Goal: Task Accomplishment & Management: Use online tool/utility

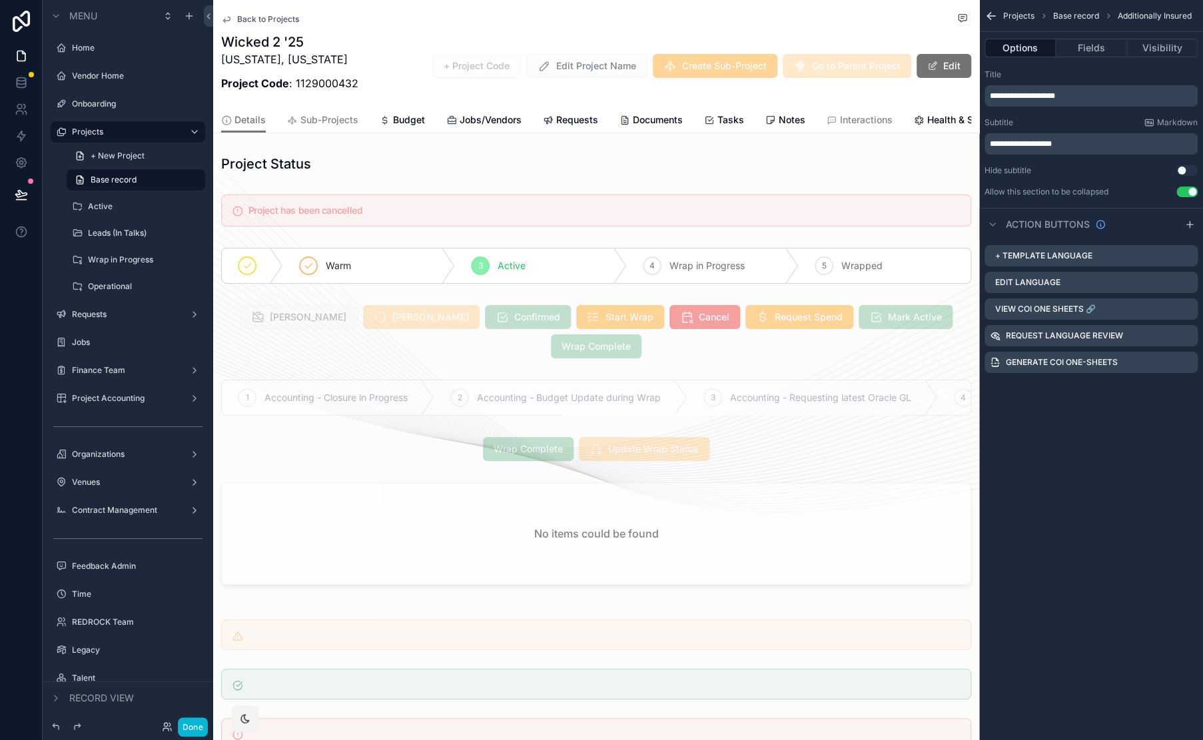
scroll to position [1954, 0]
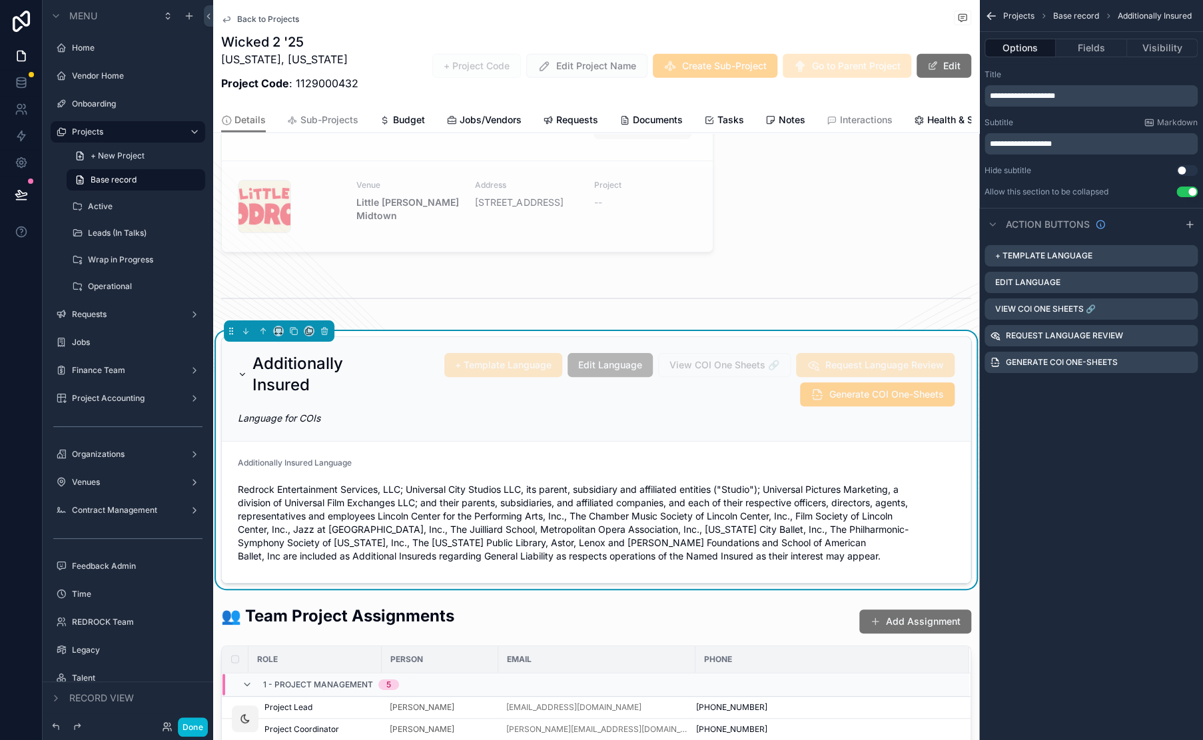
drag, startPoint x: 447, startPoint y: 33, endPoint x: 422, endPoint y: 30, distance: 24.9
click at [194, 730] on button "Done" at bounding box center [193, 726] width 30 height 19
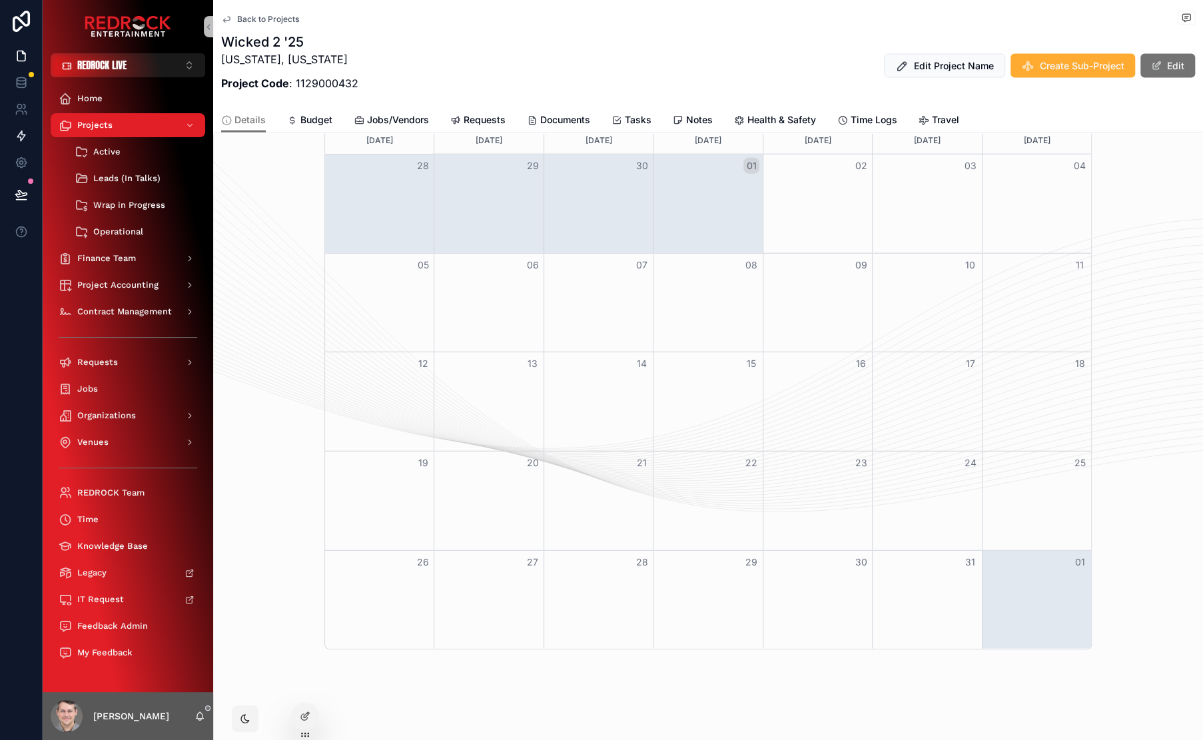
scroll to position [1772, 0]
click at [25, 82] on icon at bounding box center [21, 82] width 13 height 13
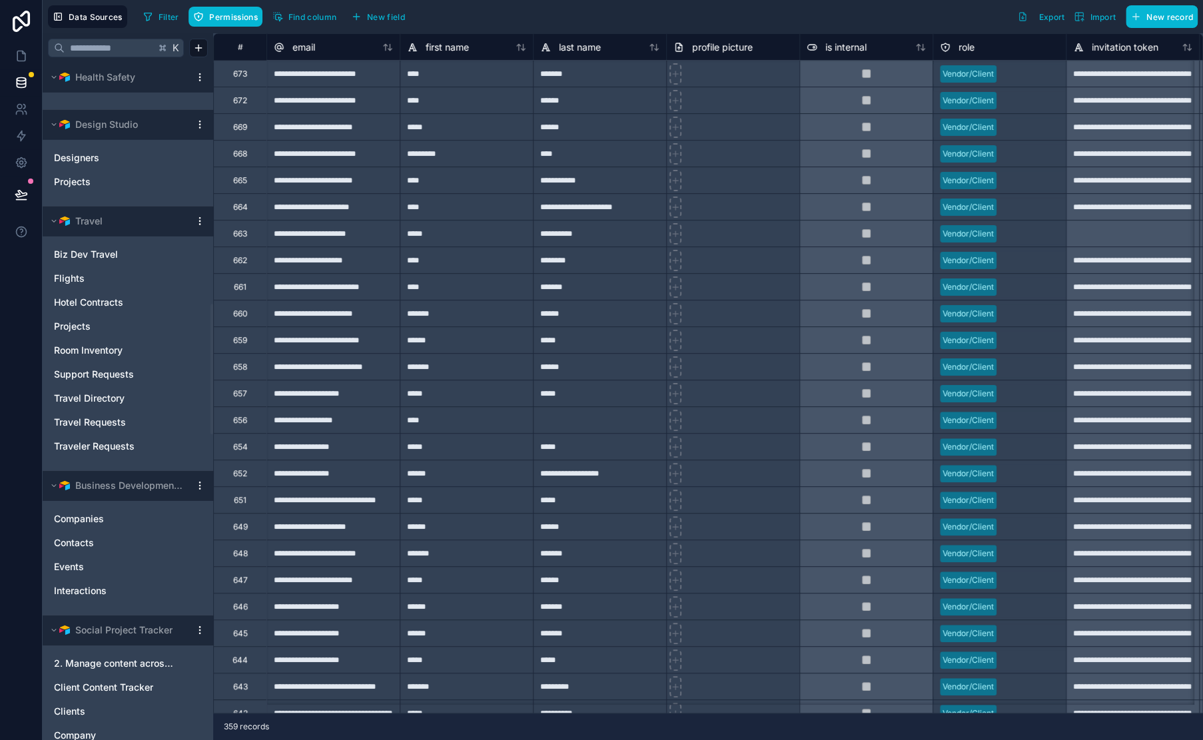
scroll to position [2836, 0]
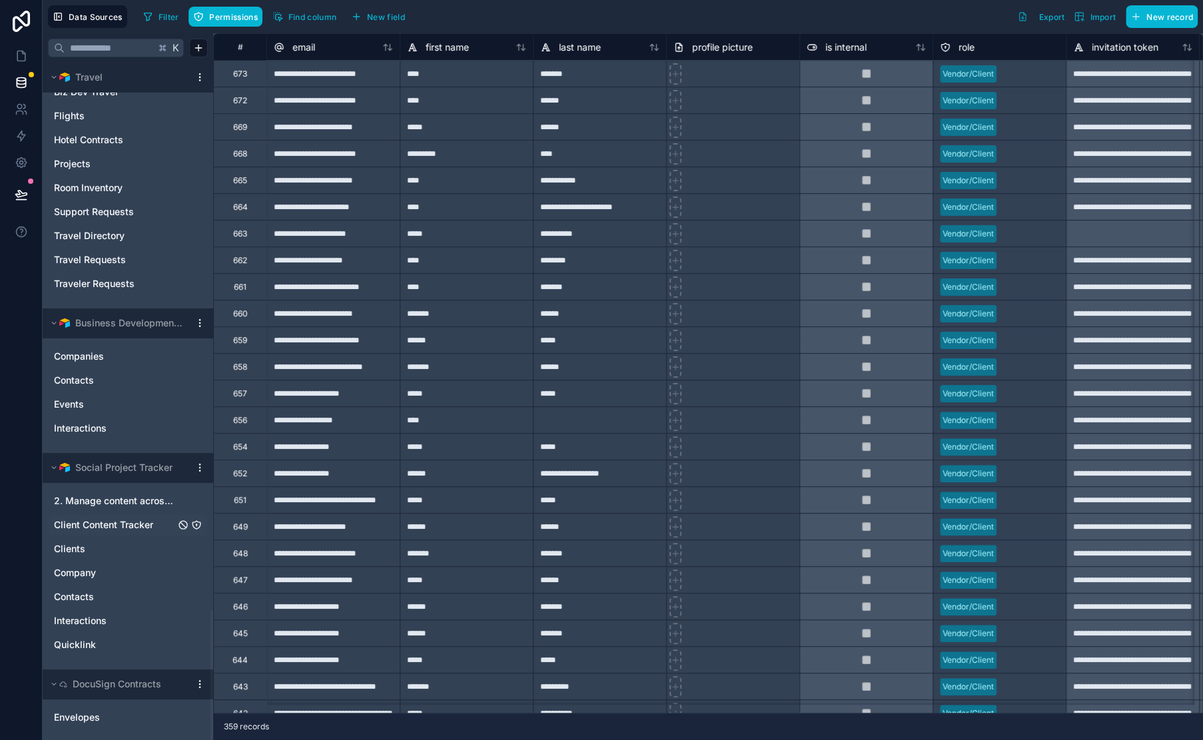
click at [135, 519] on span "Client Content Tracker" at bounding box center [103, 524] width 99 height 13
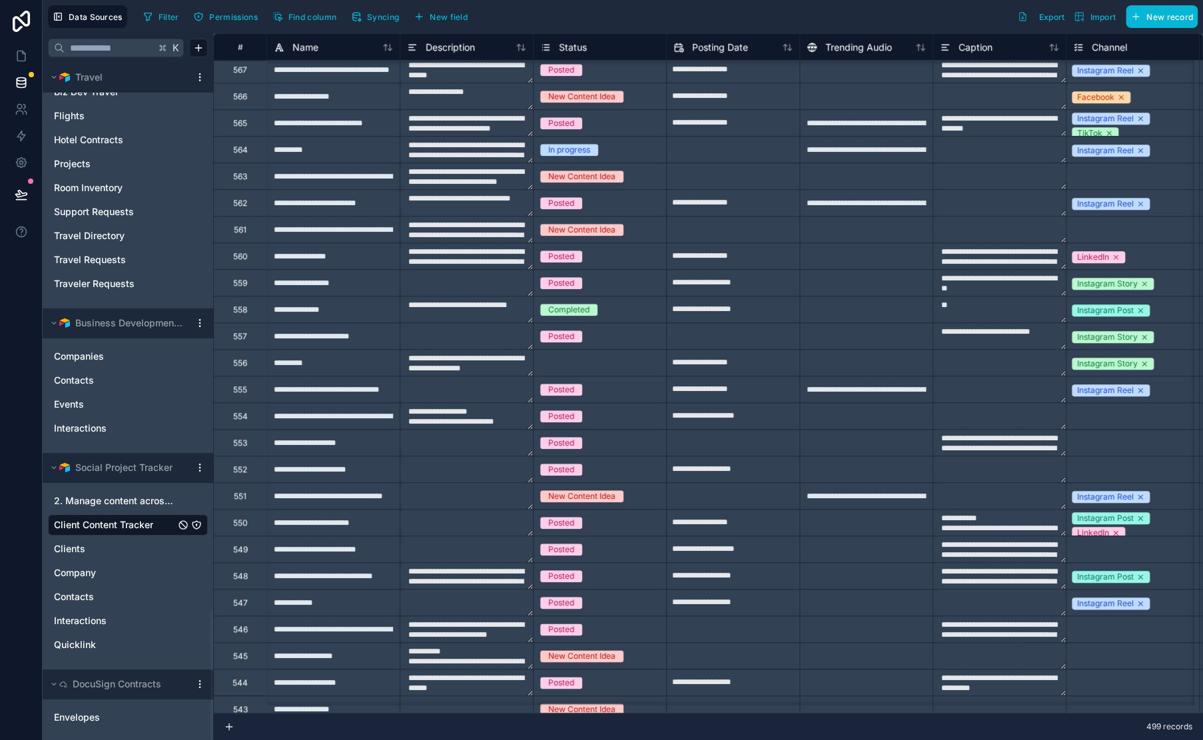
scroll to position [12654, 0]
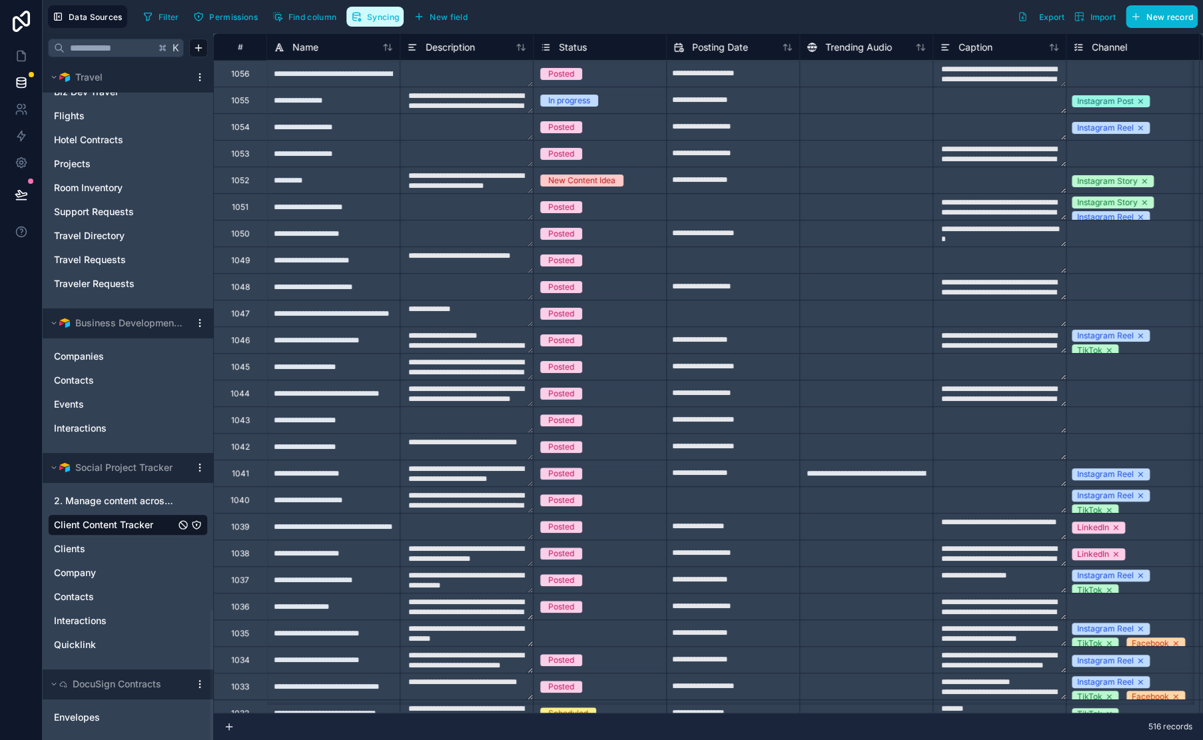
click at [362, 19] on button "Syncing" at bounding box center [374, 17] width 57 height 20
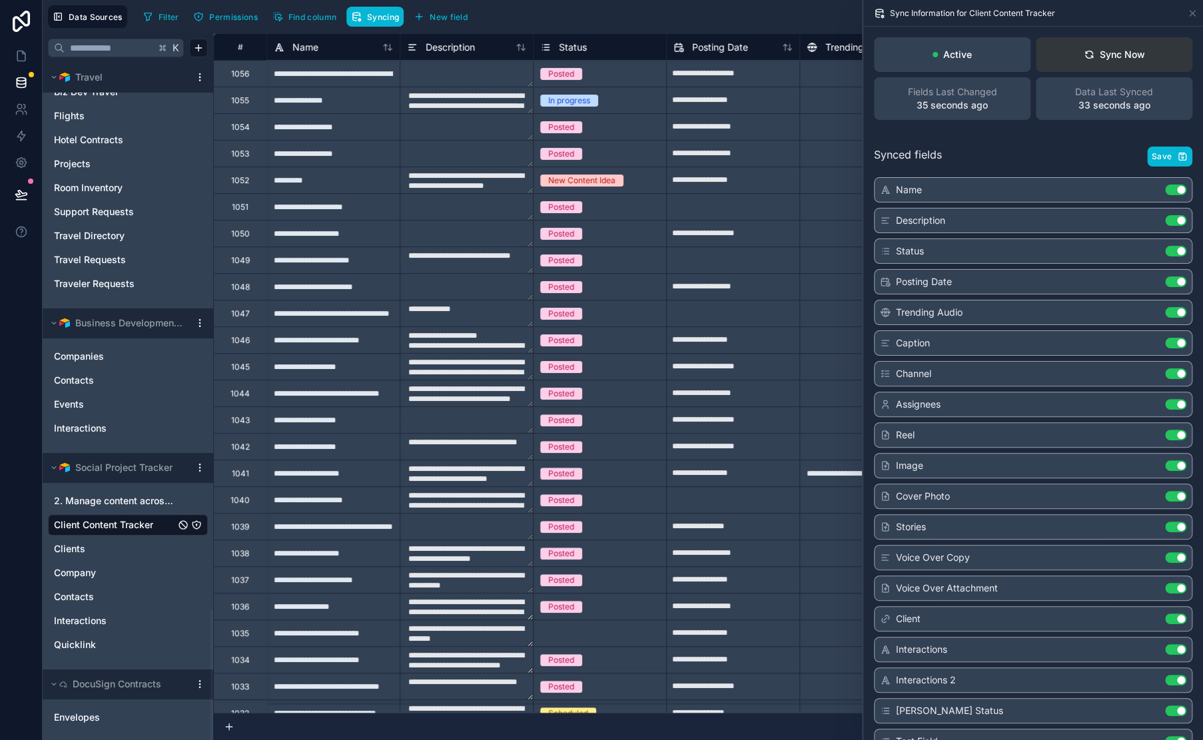
click at [1086, 57] on icon at bounding box center [1088, 56] width 7 height 3
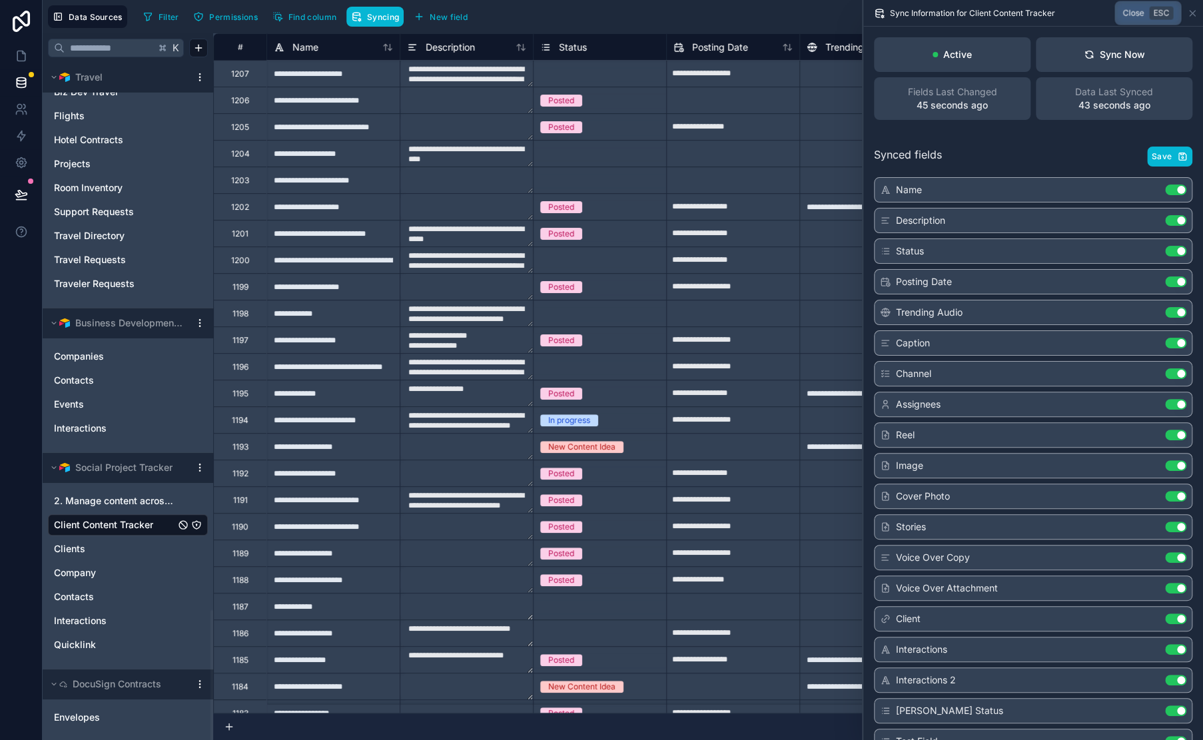
click at [1194, 13] on icon at bounding box center [1192, 13] width 11 height 11
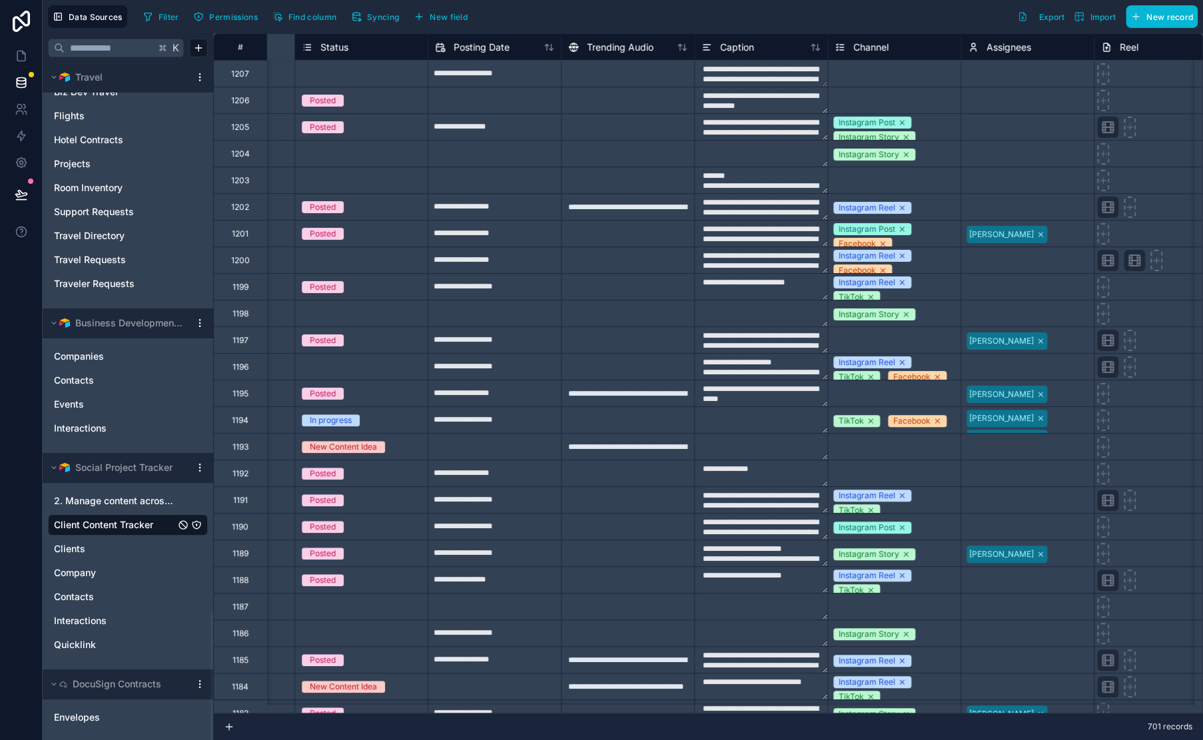
scroll to position [0, 2535]
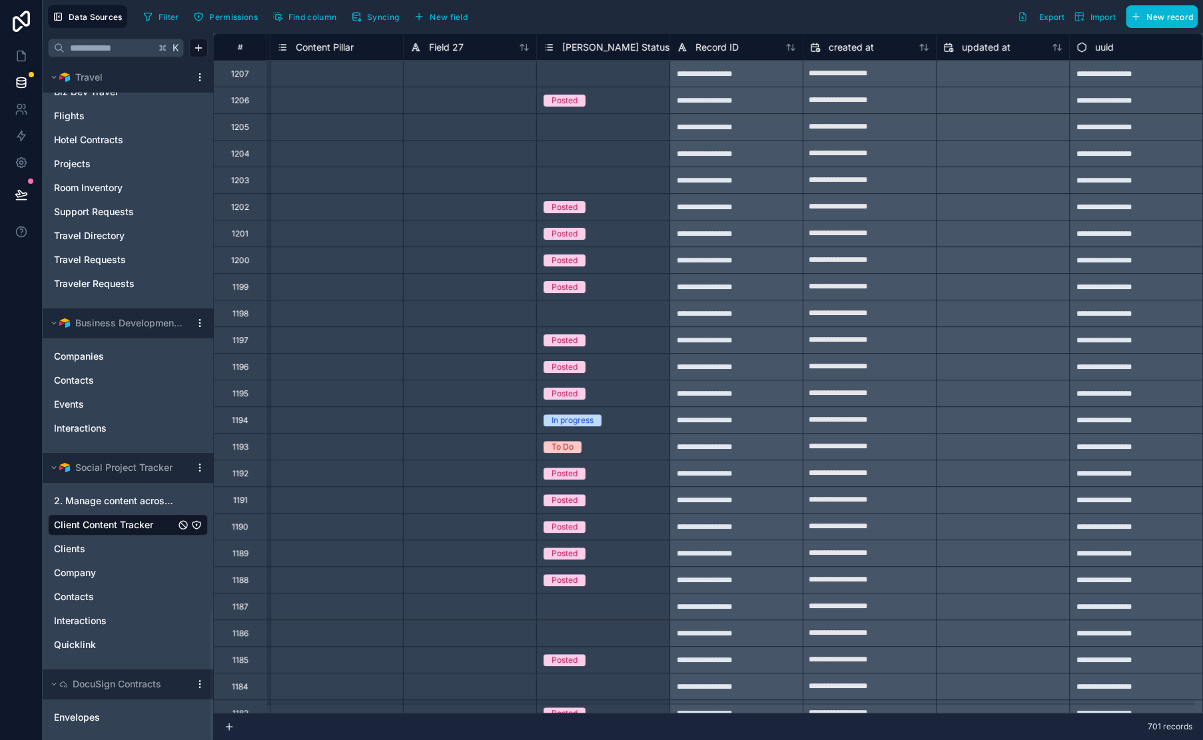
click at [759, 107] on div "**********" at bounding box center [735, 100] width 133 height 27
click at [711, 48] on span "Record ID" at bounding box center [716, 47] width 43 height 13
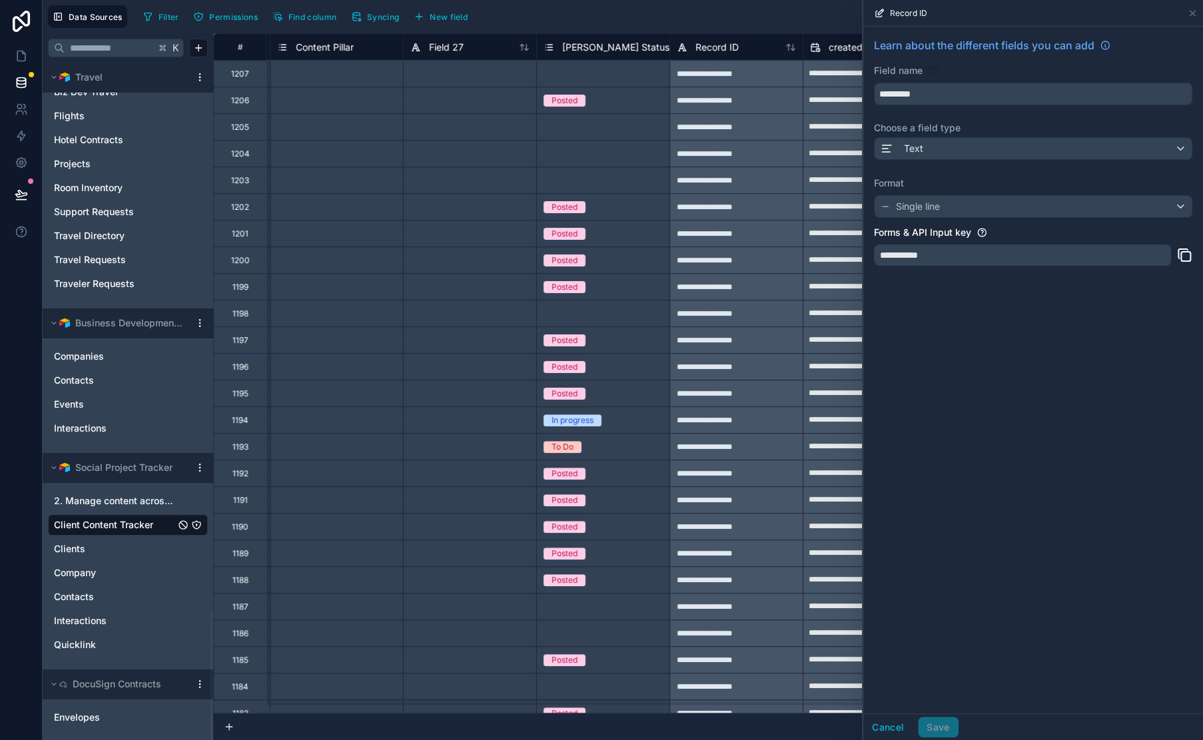
click at [733, 25] on div "Filter Permissions Find column Syncing New field Export Import New record" at bounding box center [668, 16] width 1060 height 23
click at [893, 720] on button "Cancel" at bounding box center [887, 727] width 49 height 21
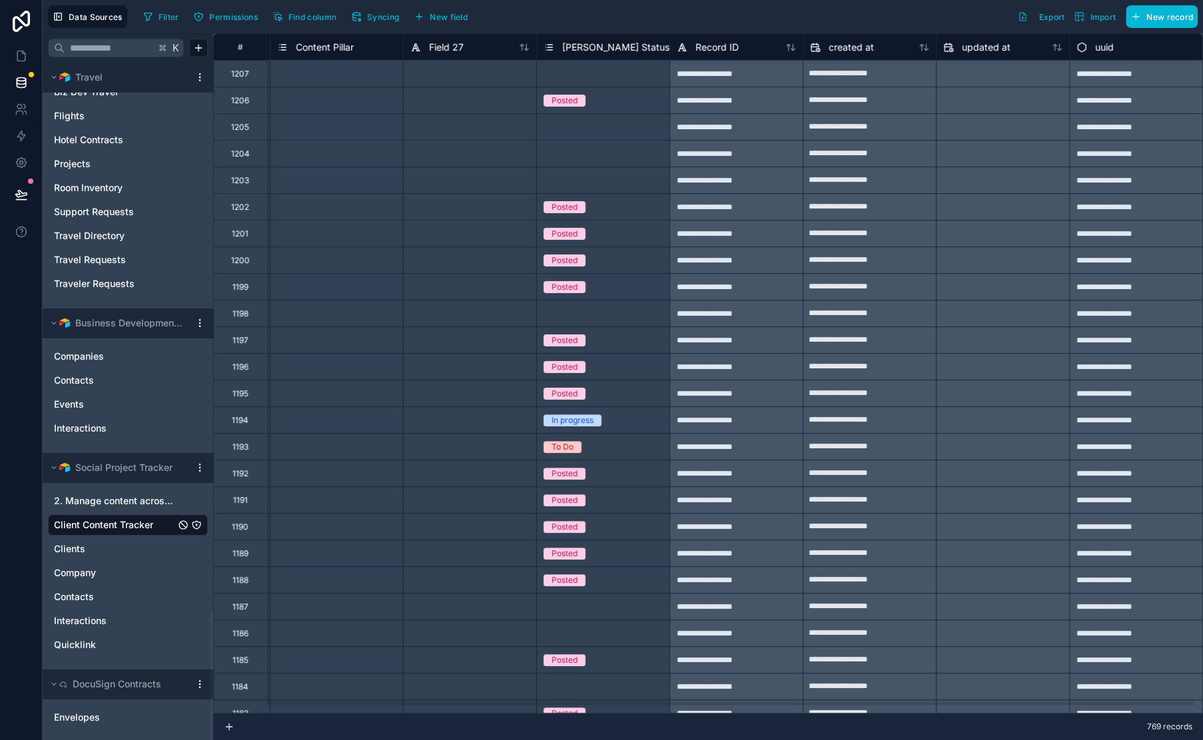
scroll to position [6, 2535]
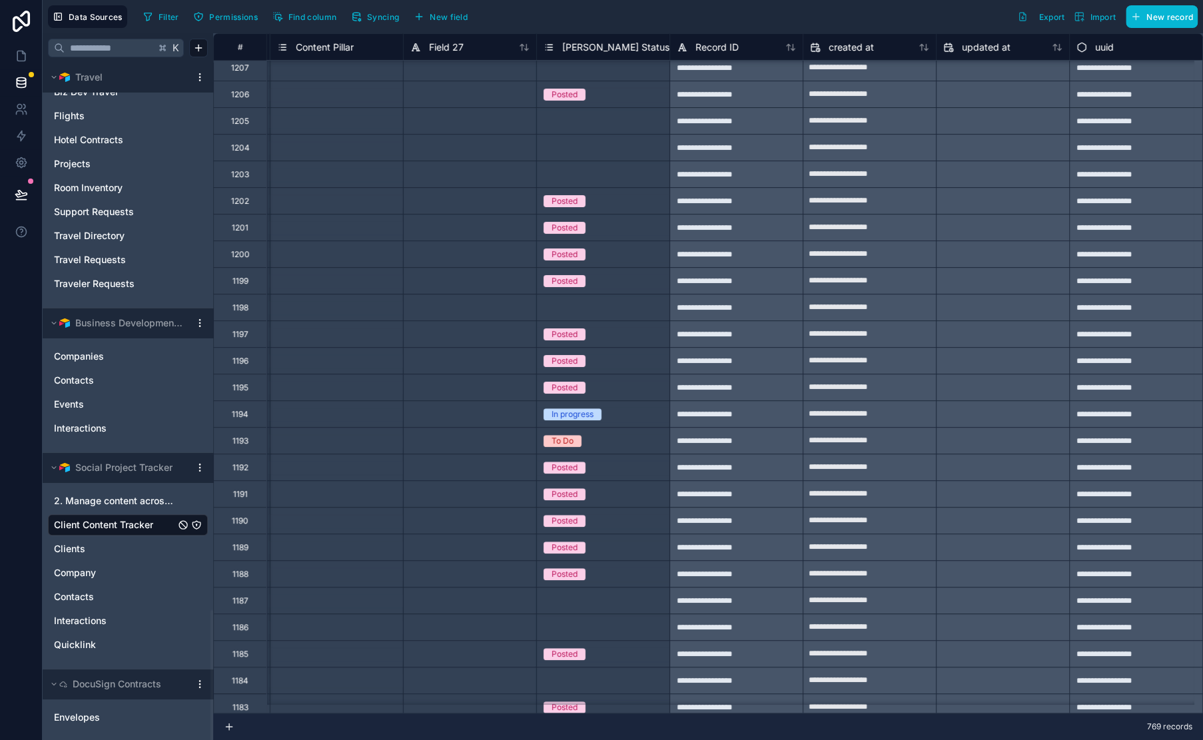
drag, startPoint x: 678, startPoint y: 24, endPoint x: 658, endPoint y: 19, distance: 20.5
drag, startPoint x: 669, startPoint y: 20, endPoint x: 646, endPoint y: 19, distance: 23.4
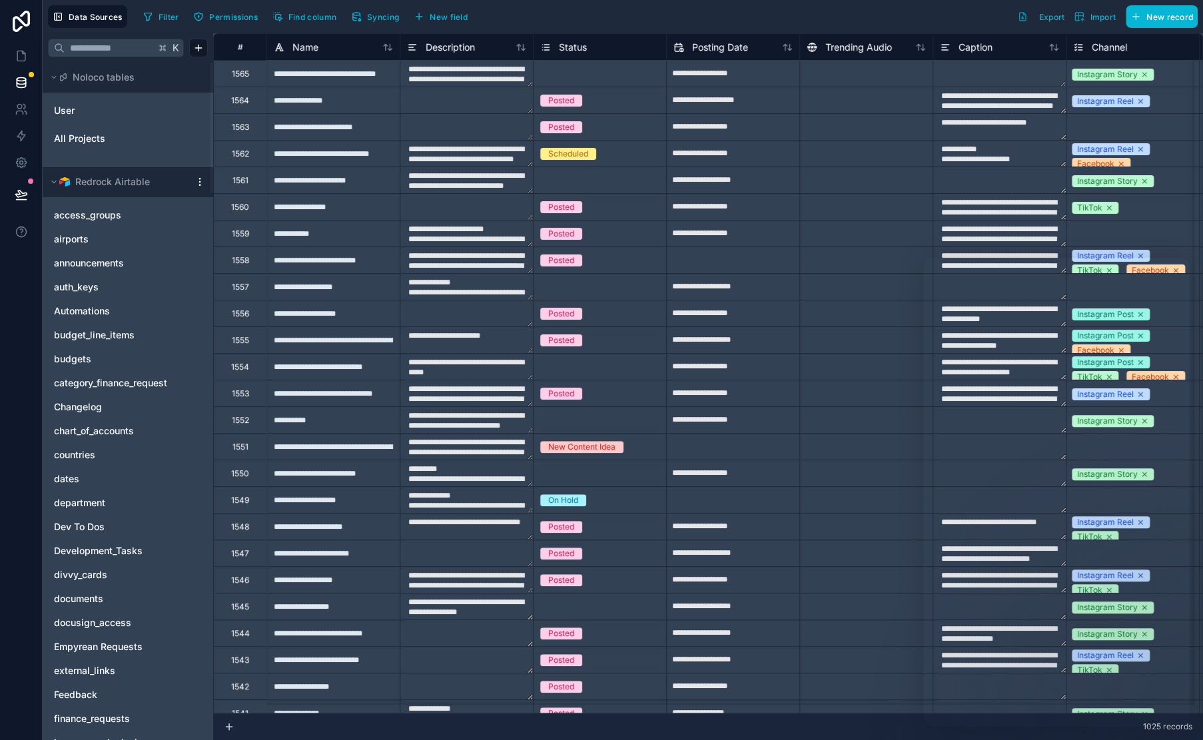
click at [1127, 732] on div "1025 records" at bounding box center [708, 726] width 990 height 27
click at [866, 720] on div "1025 records" at bounding box center [708, 726] width 990 height 27
click at [860, 721] on div "1025 records" at bounding box center [708, 726] width 990 height 27
click at [780, 717] on div "1025 records" at bounding box center [708, 726] width 990 height 27
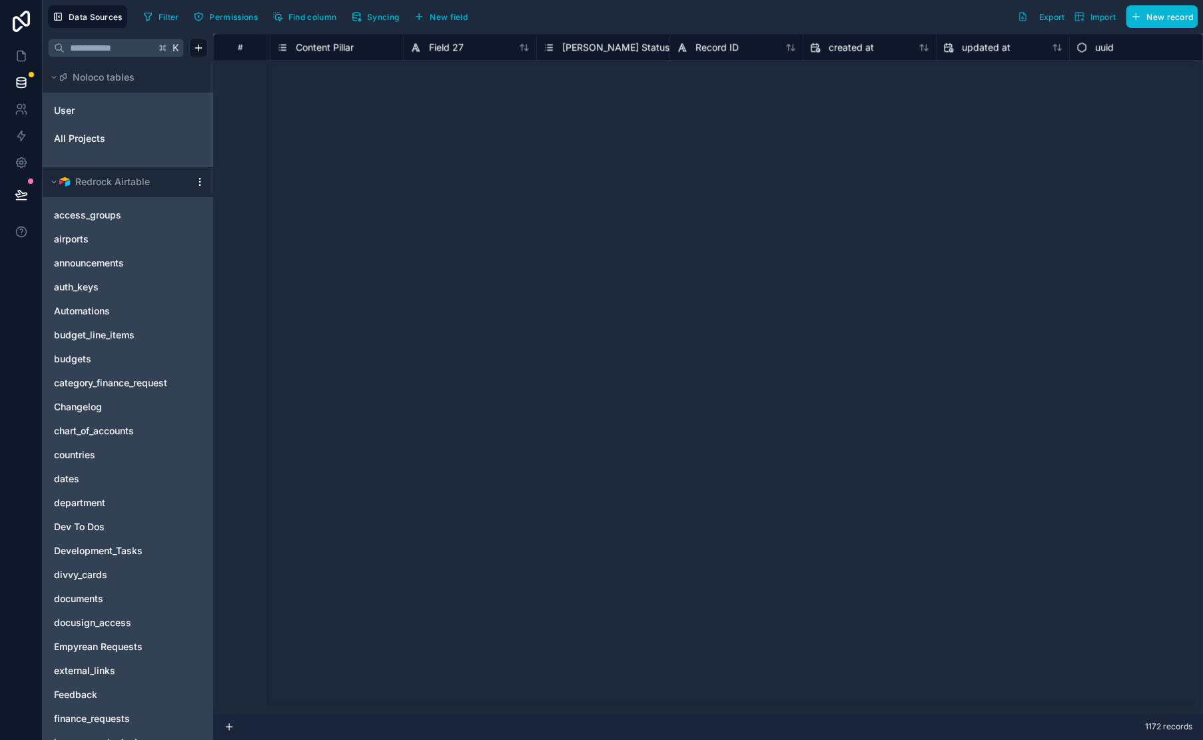
scroll to position [0, 2535]
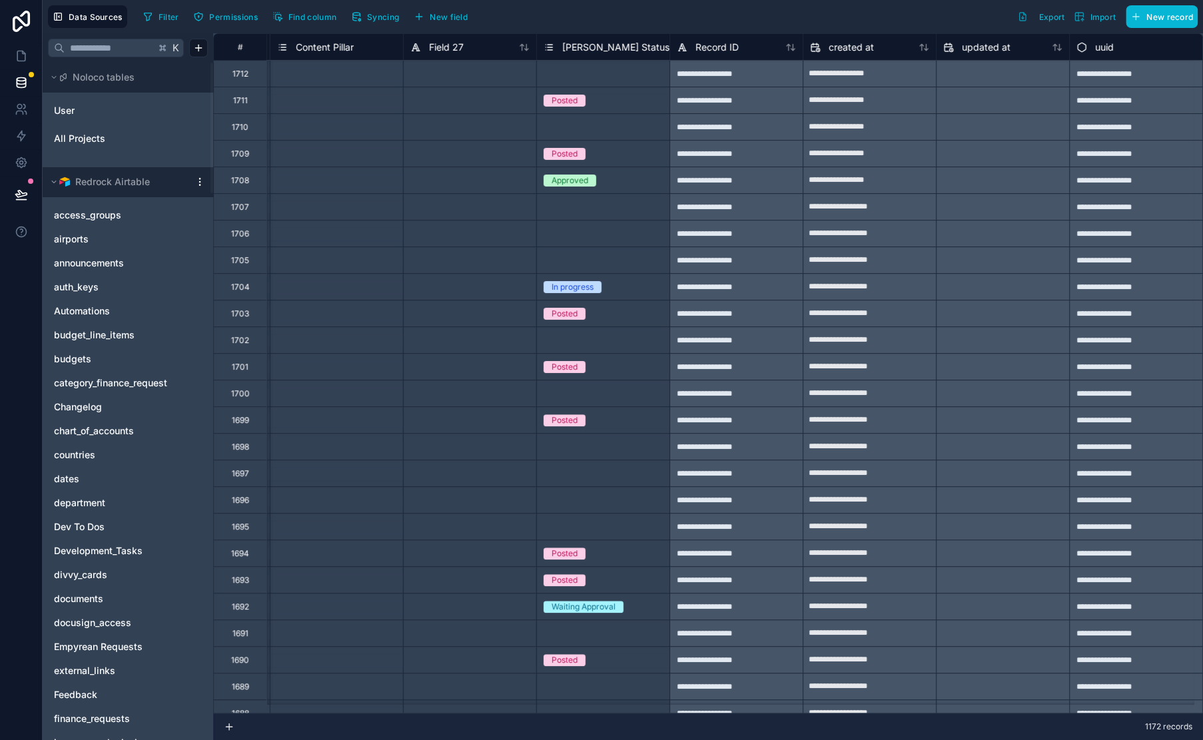
drag, startPoint x: 698, startPoint y: 23, endPoint x: 677, endPoint y: 22, distance: 20.7
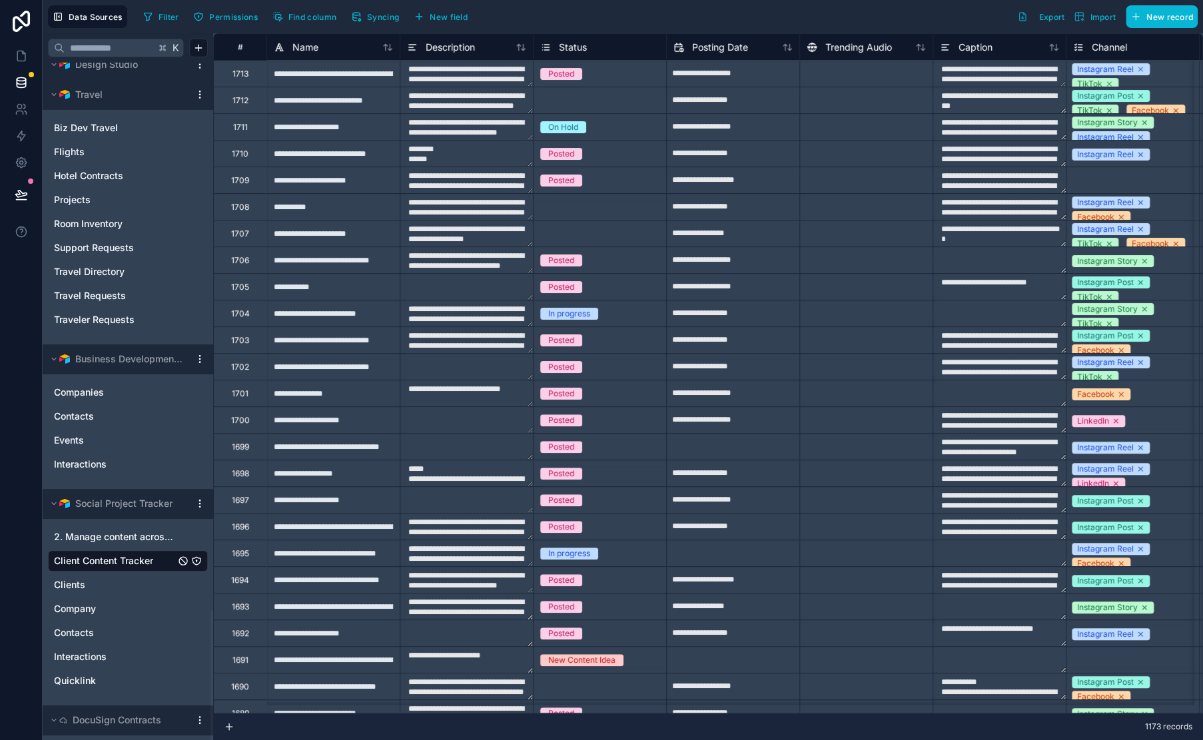
scroll to position [2836, 0]
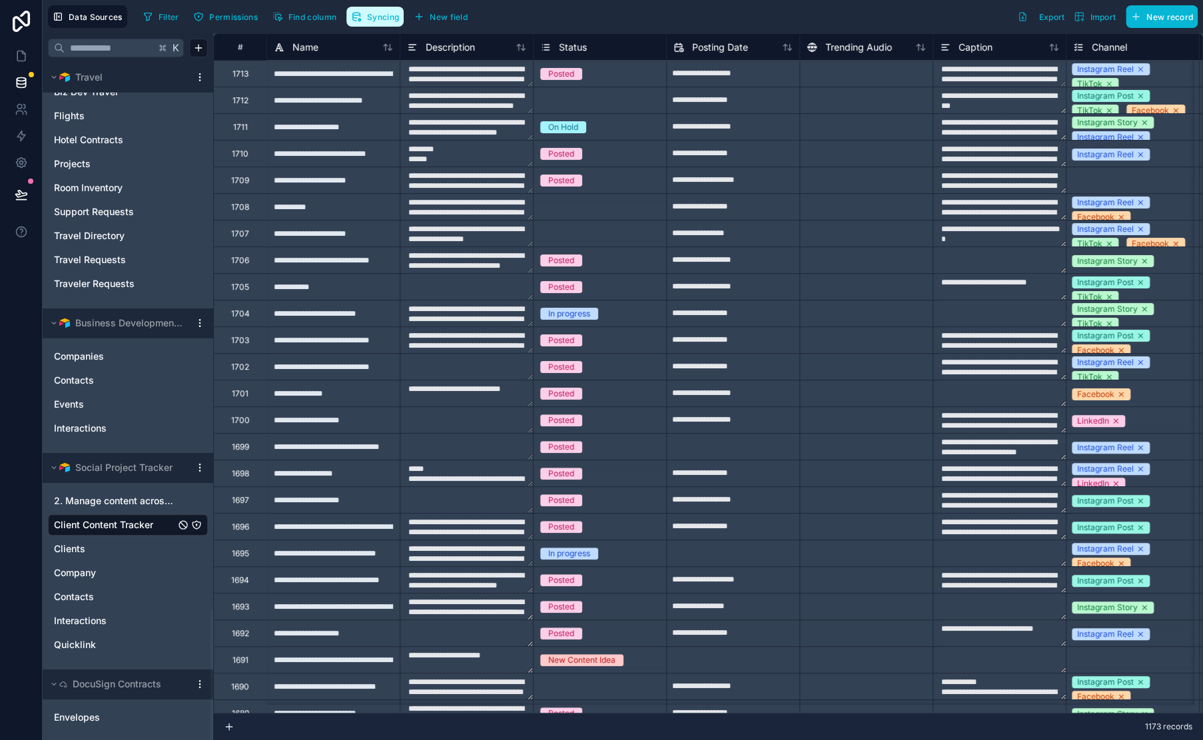
click at [368, 20] on span "Syncing" at bounding box center [383, 17] width 32 height 10
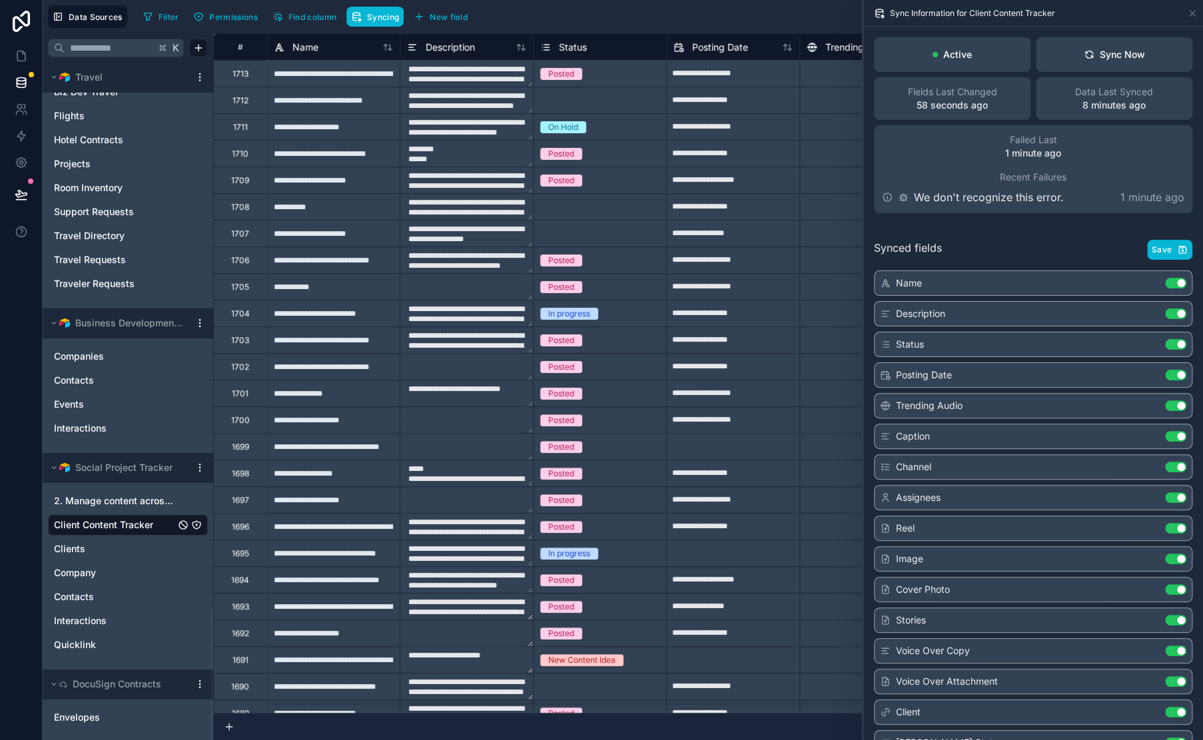
click at [686, 29] on div "Data Sources Filter Permissions Find column Syncing New field Export Import New…" at bounding box center [623, 16] width 1160 height 33
click at [652, 13] on div "Filter Permissions Find column Syncing New field Export Import New record" at bounding box center [668, 16] width 1060 height 23
click at [1195, 15] on icon at bounding box center [1192, 13] width 11 height 11
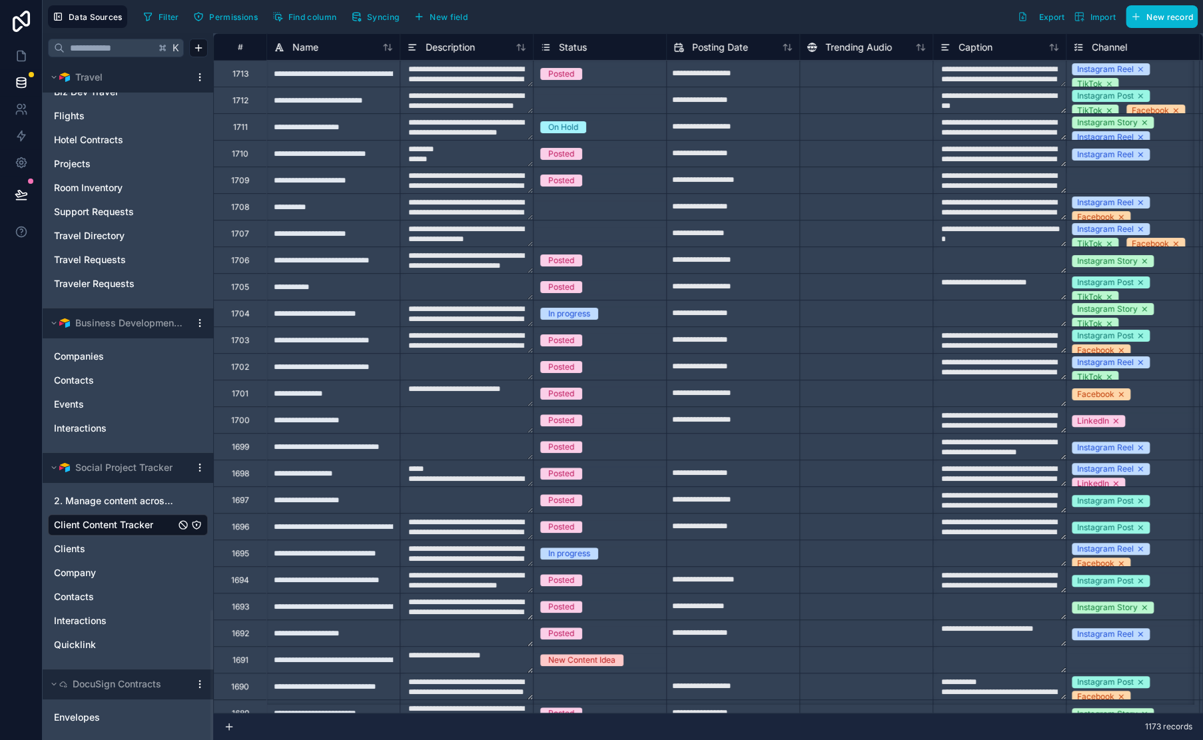
drag, startPoint x: 816, startPoint y: 27, endPoint x: 731, endPoint y: 26, distance: 84.6
click at [731, 26] on div "Filter Permissions Find column Syncing New field Export Import New record" at bounding box center [668, 16] width 1060 height 23
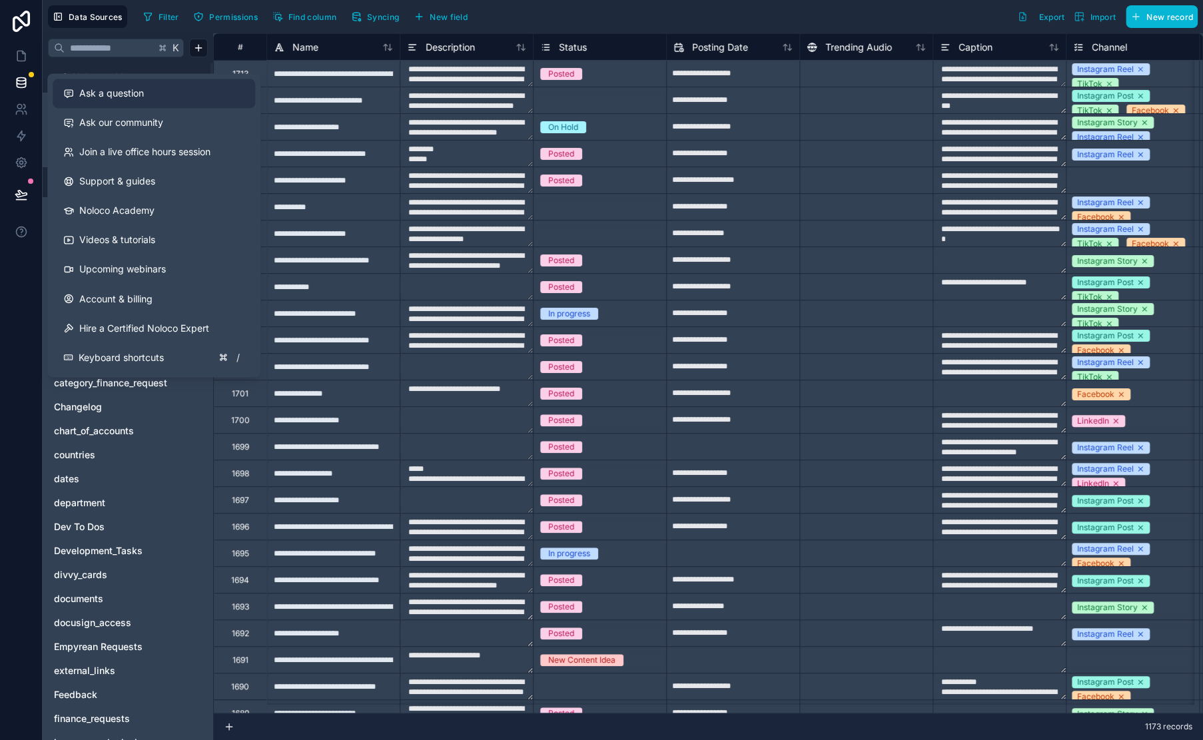
click at [111, 101] on button "Ask a question" at bounding box center [154, 93] width 203 height 29
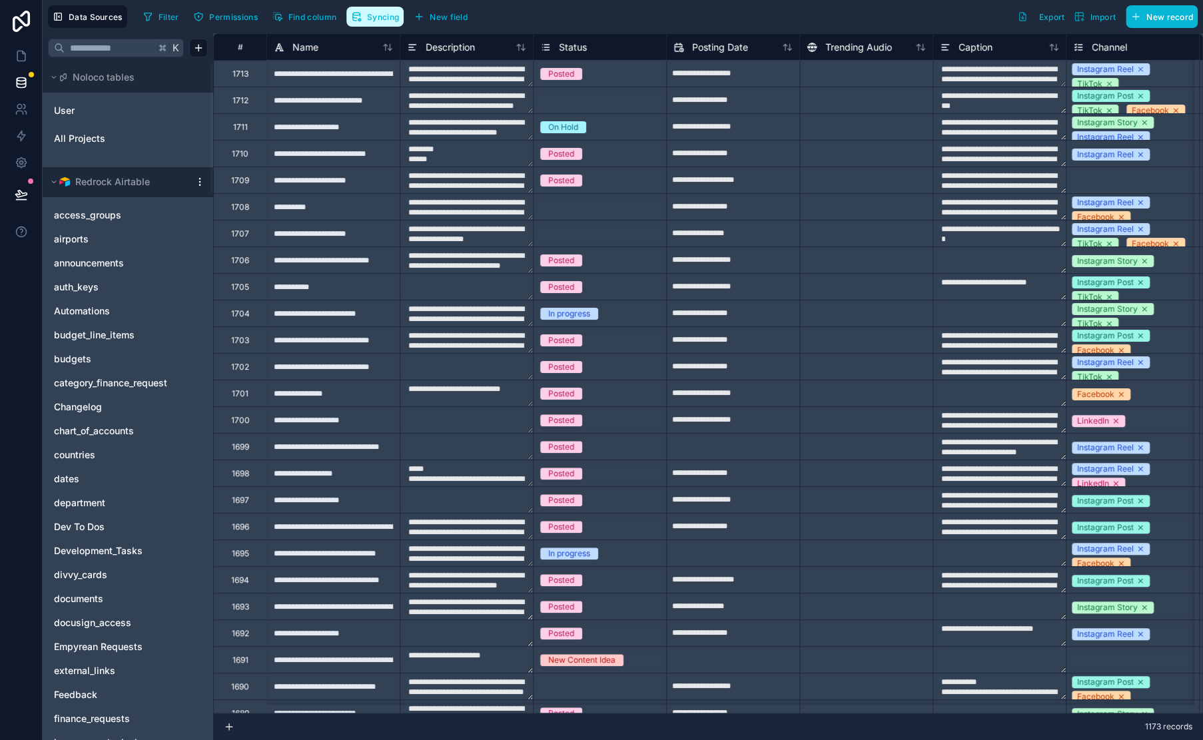
click at [372, 18] on span "Syncing" at bounding box center [383, 17] width 32 height 10
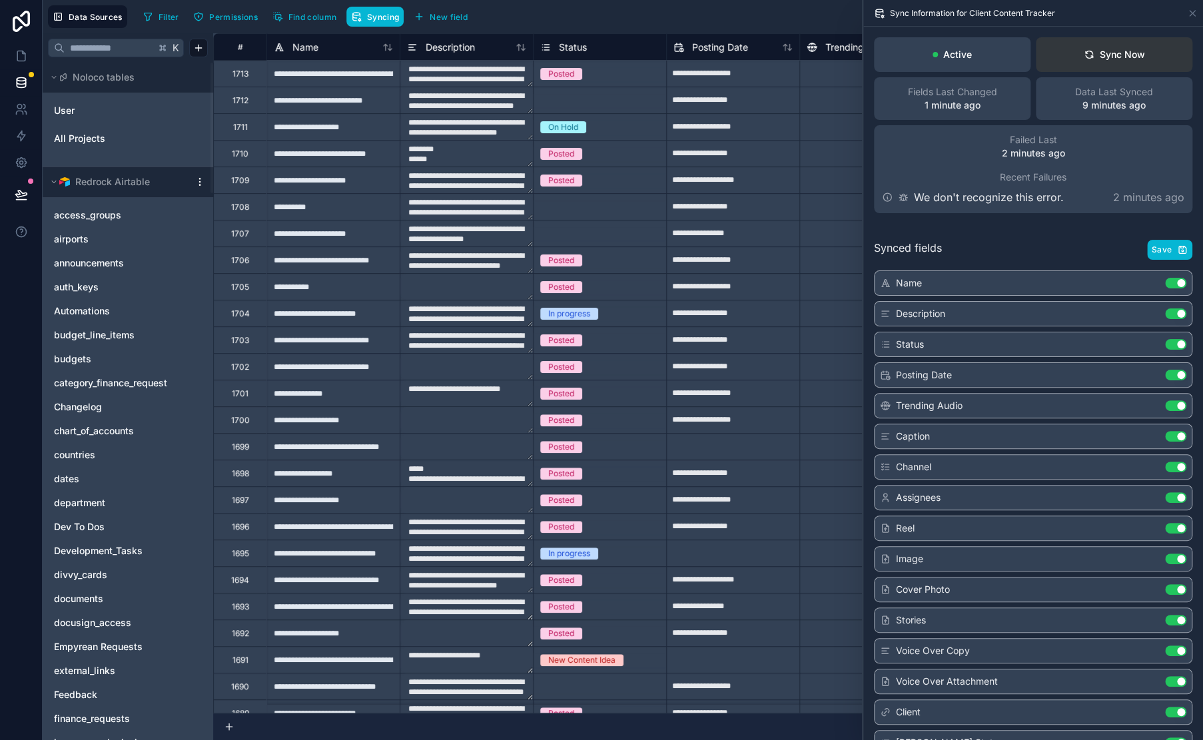
click at [1124, 61] on button "Sync Now" at bounding box center [1114, 54] width 157 height 35
click at [1191, 11] on icon at bounding box center [1192, 13] width 5 height 5
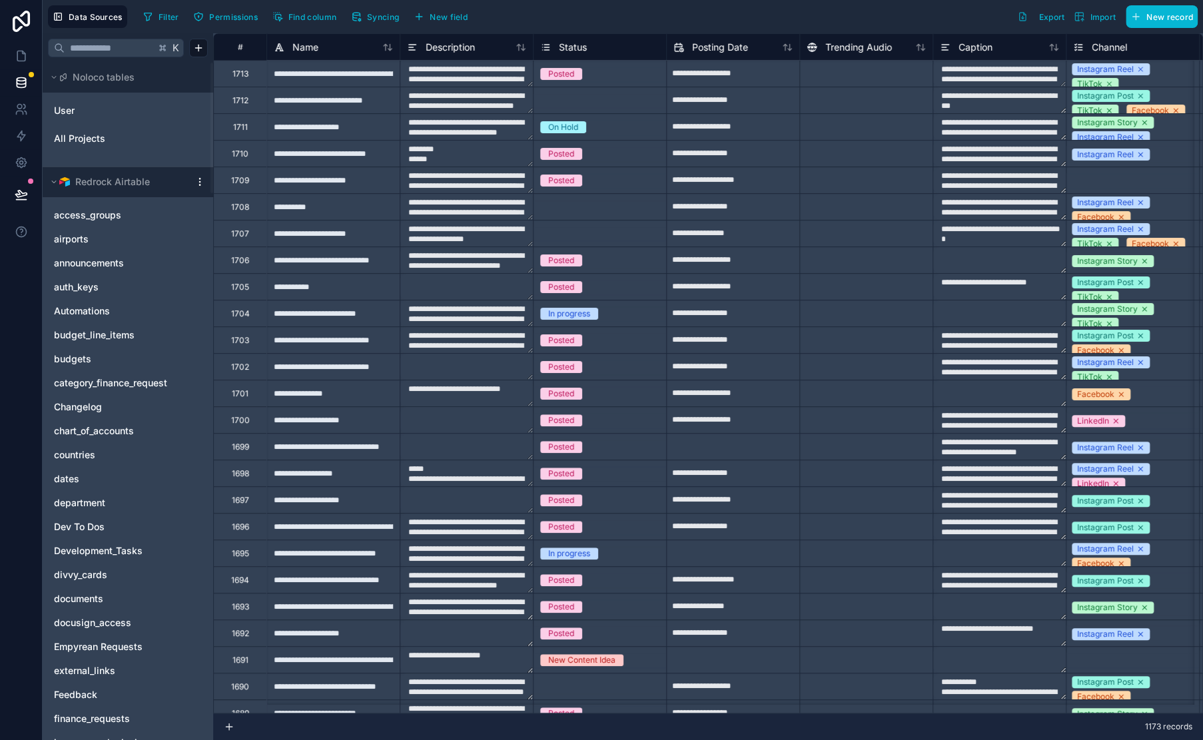
drag, startPoint x: 803, startPoint y: 20, endPoint x: 771, endPoint y: 21, distance: 31.3
drag, startPoint x: 765, startPoint y: 21, endPoint x: 755, endPoint y: 21, distance: 10.0
click at [763, 21] on div "Filter Permissions Find column Syncing New field Export Import New record" at bounding box center [668, 16] width 1060 height 23
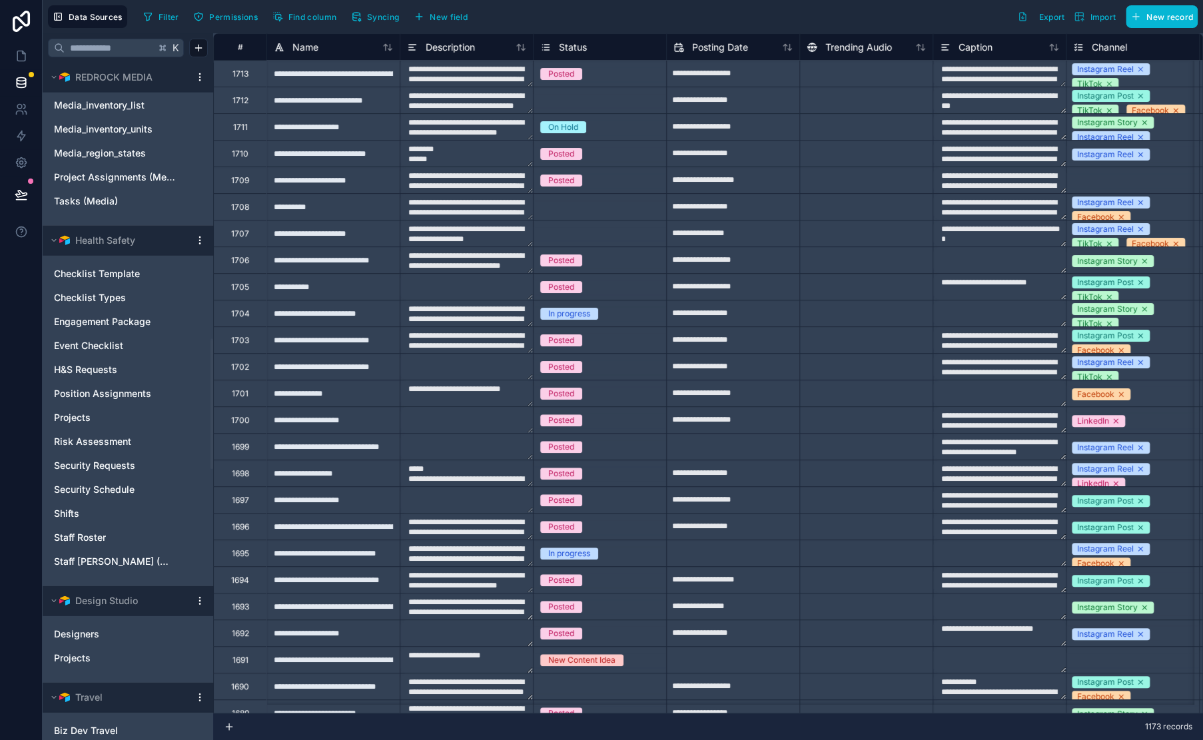
scroll to position [2836, 0]
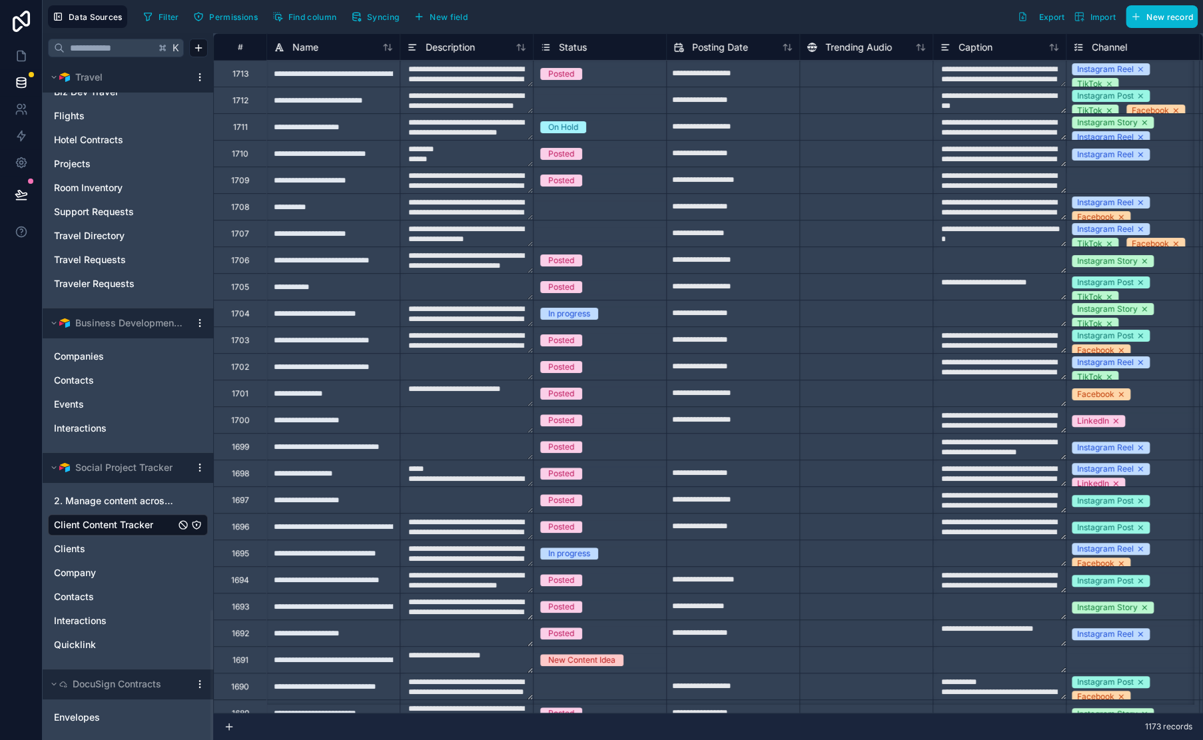
click at [197, 468] on html "Data Sources Filter Permissions Find column Syncing New field Export Import New…" at bounding box center [601, 370] width 1203 height 740
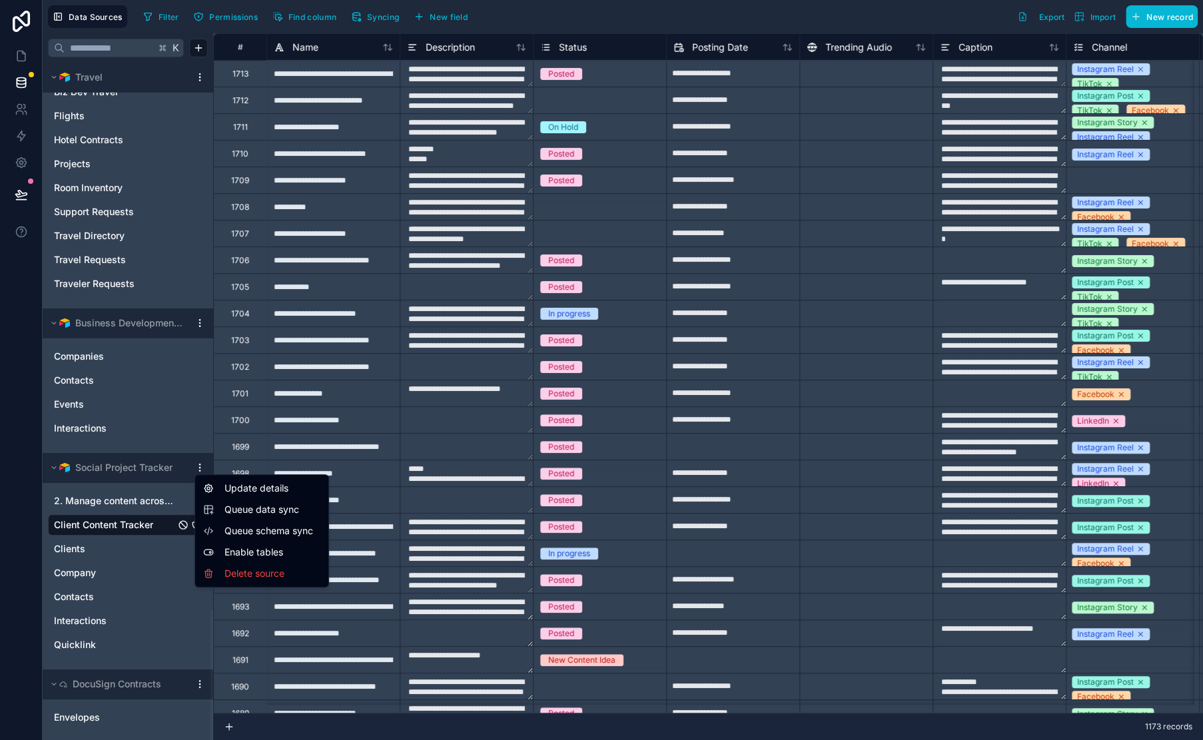
click at [298, 535] on span "Queue schema sync" at bounding box center [272, 530] width 96 height 13
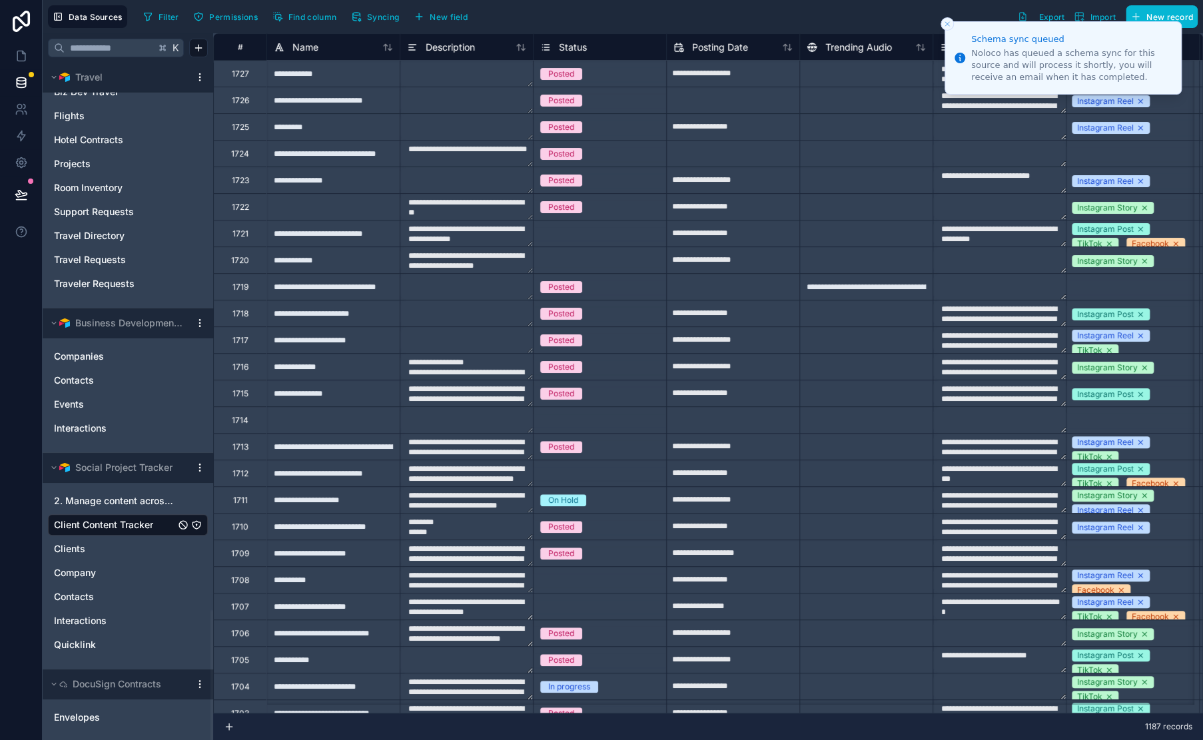
click at [198, 468] on html "Schema sync queued Noloco has queued a schema sync for this source and will pro…" at bounding box center [601, 370] width 1203 height 740
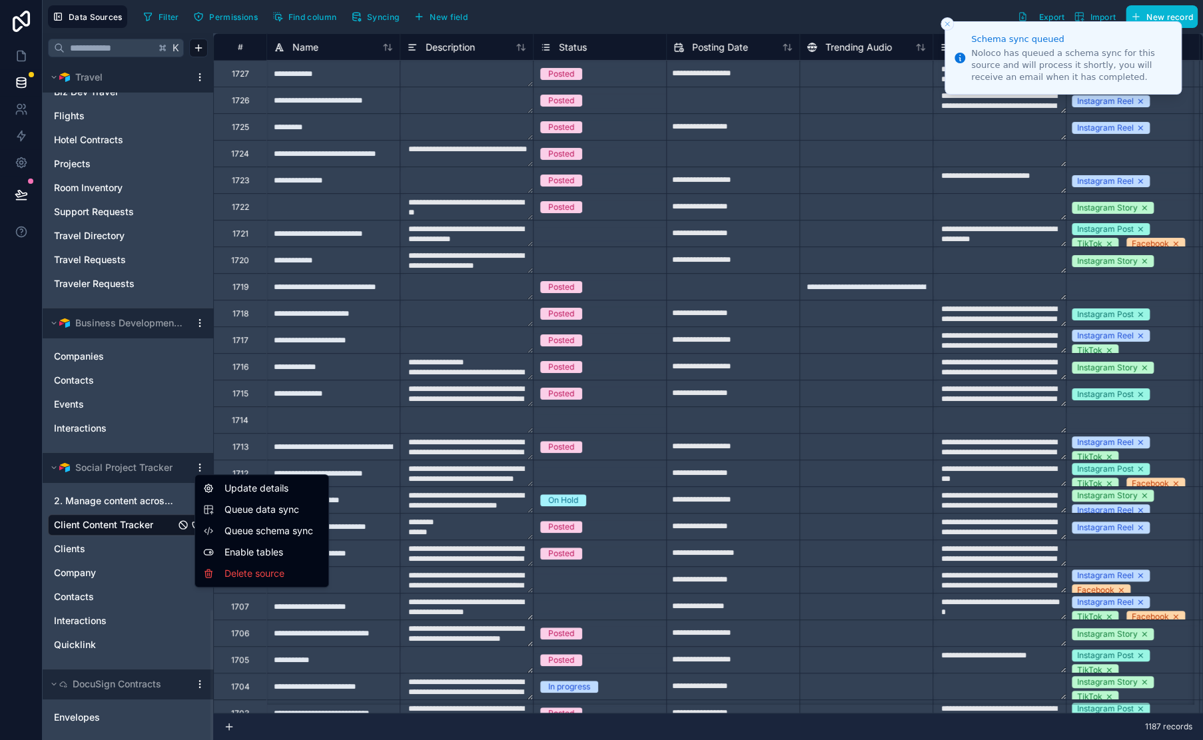
click at [260, 512] on span "Queue data sync" at bounding box center [272, 509] width 96 height 13
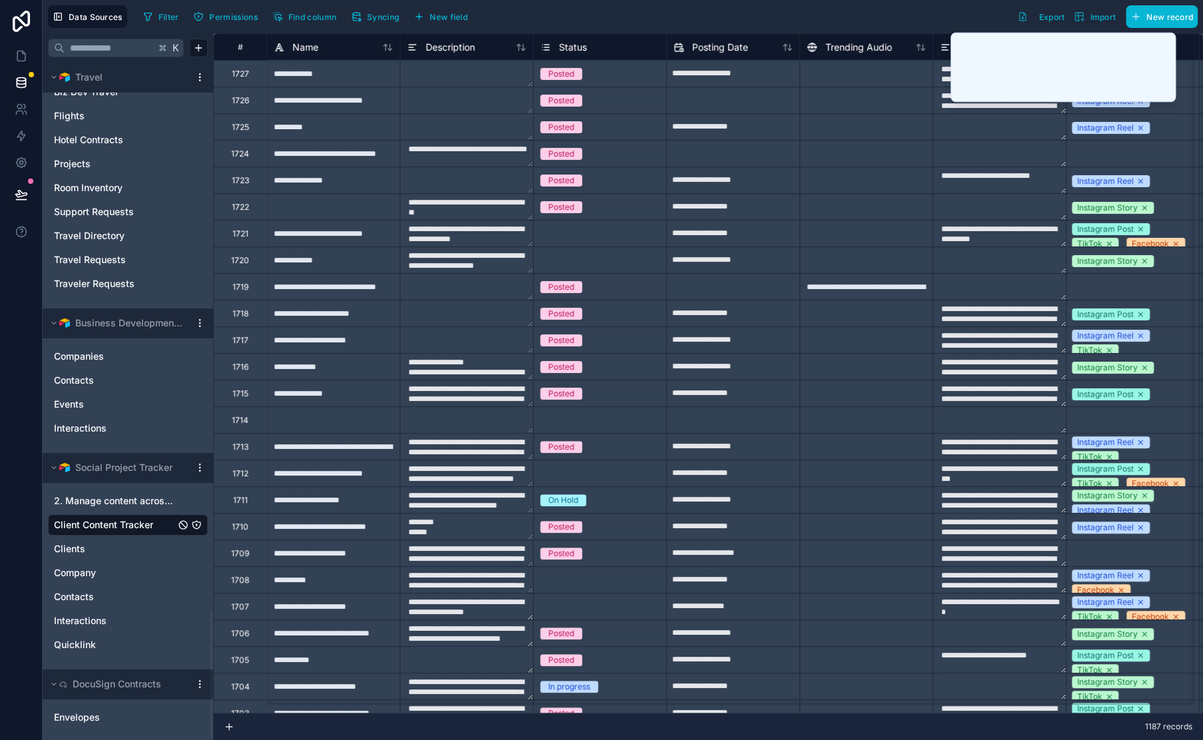
drag, startPoint x: 685, startPoint y: 8, endPoint x: 584, endPoint y: 7, distance: 101.9
click at [584, 6] on div "Filter Permissions Find column Syncing New field Export Import New record" at bounding box center [668, 16] width 1060 height 23
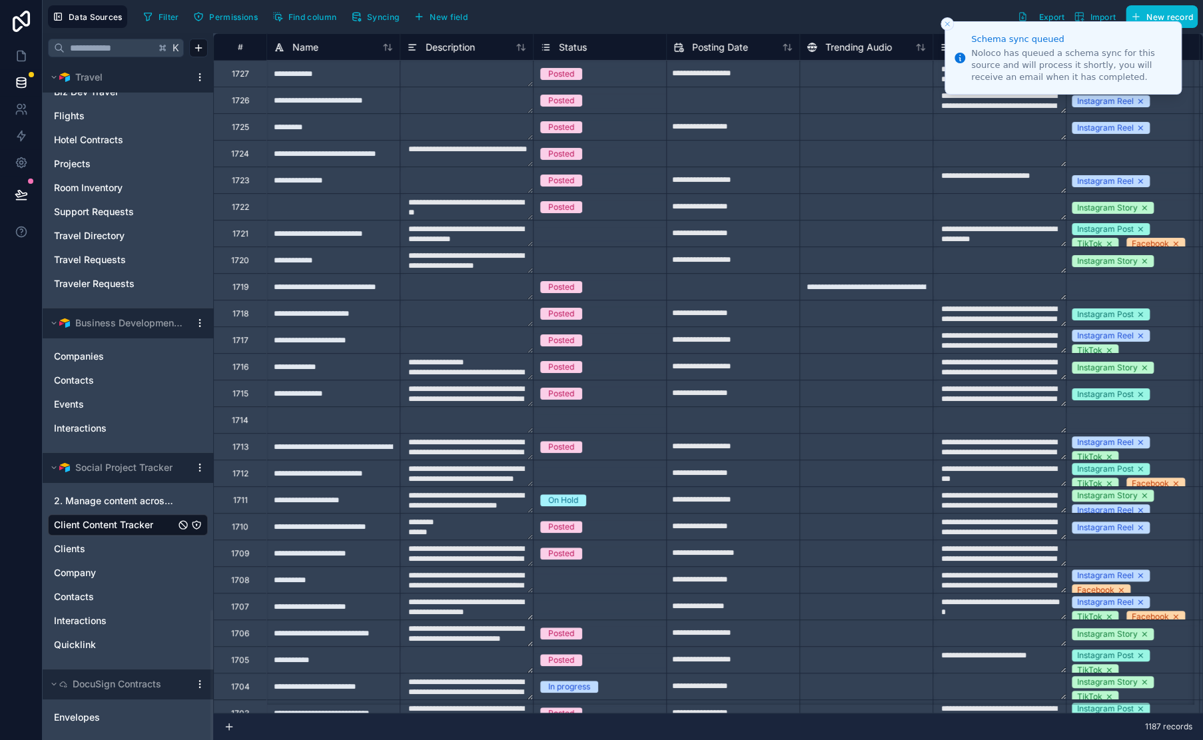
click at [574, 8] on div "Filter Permissions Find column Syncing New field Export Import New record" at bounding box center [668, 16] width 1060 height 23
click at [943, 22] on icon "Close toast" at bounding box center [947, 24] width 8 height 8
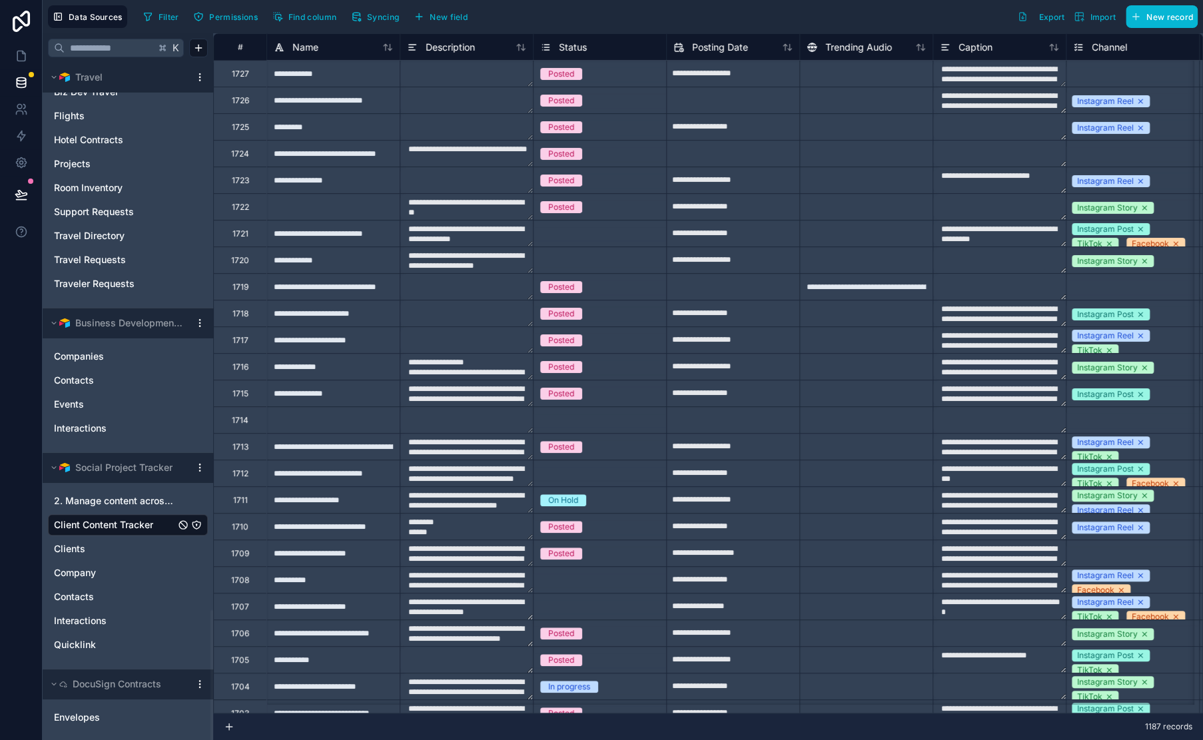
click at [693, 20] on div "Filter Permissions Find column Syncing New field Export Import New record" at bounding box center [668, 16] width 1060 height 23
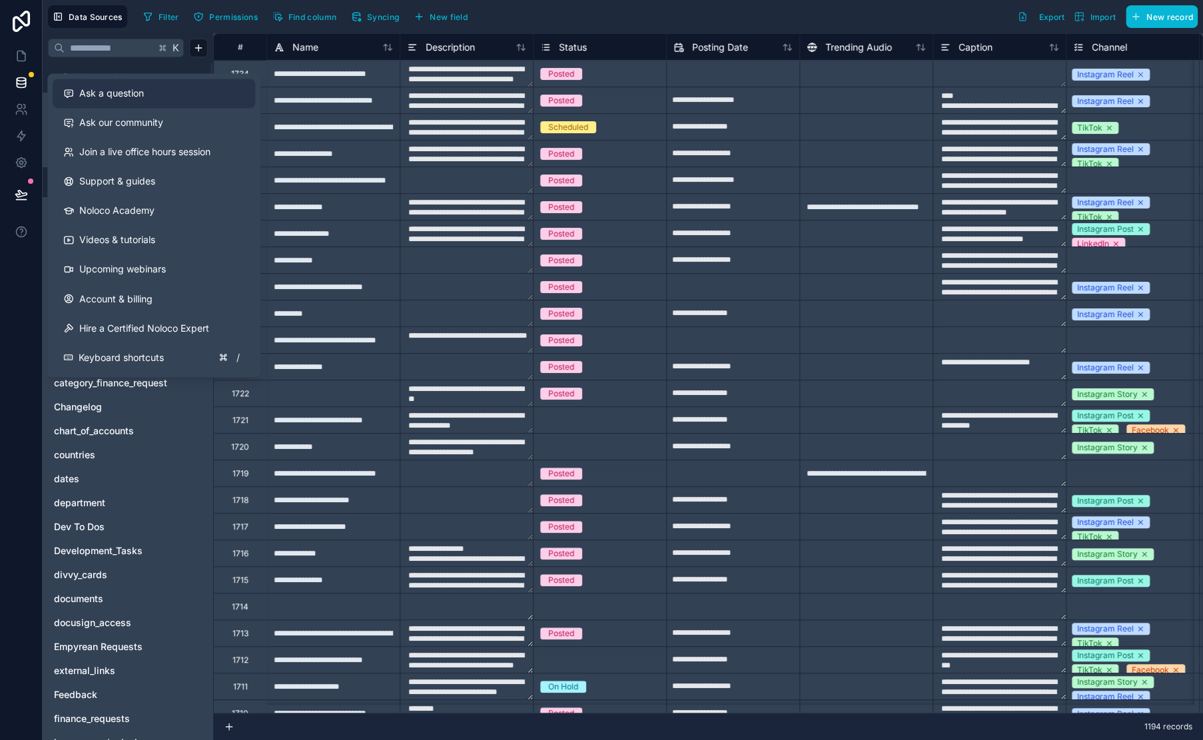
click at [125, 93] on span "Ask a question" at bounding box center [111, 93] width 65 height 13
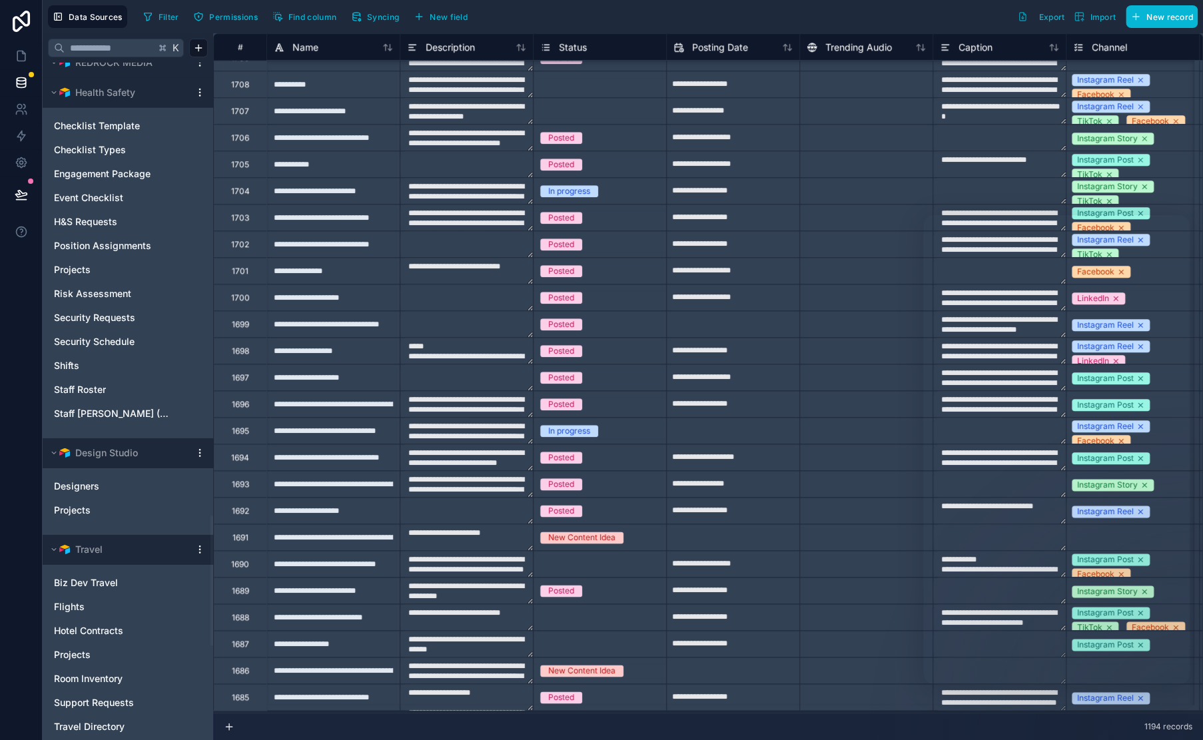
scroll to position [2836, 0]
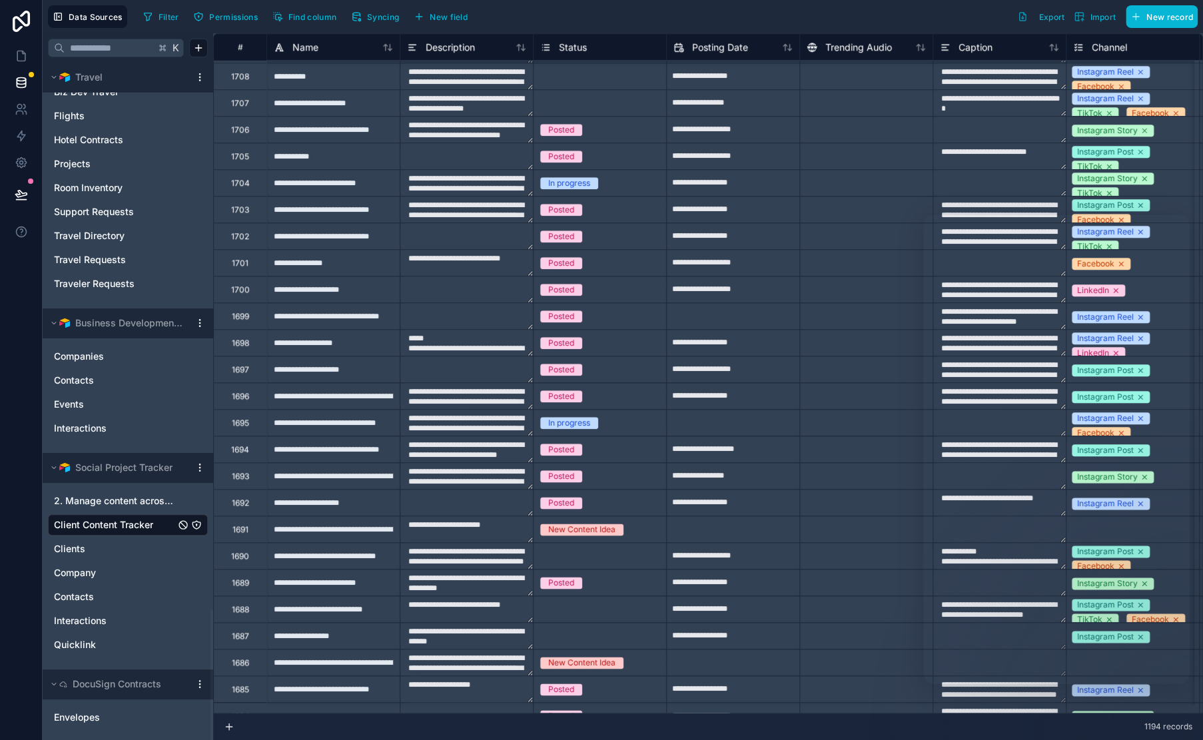
click at [200, 464] on html "Data Sources Filter Permissions Find column Syncing New field Export Import New…" at bounding box center [601, 370] width 1203 height 740
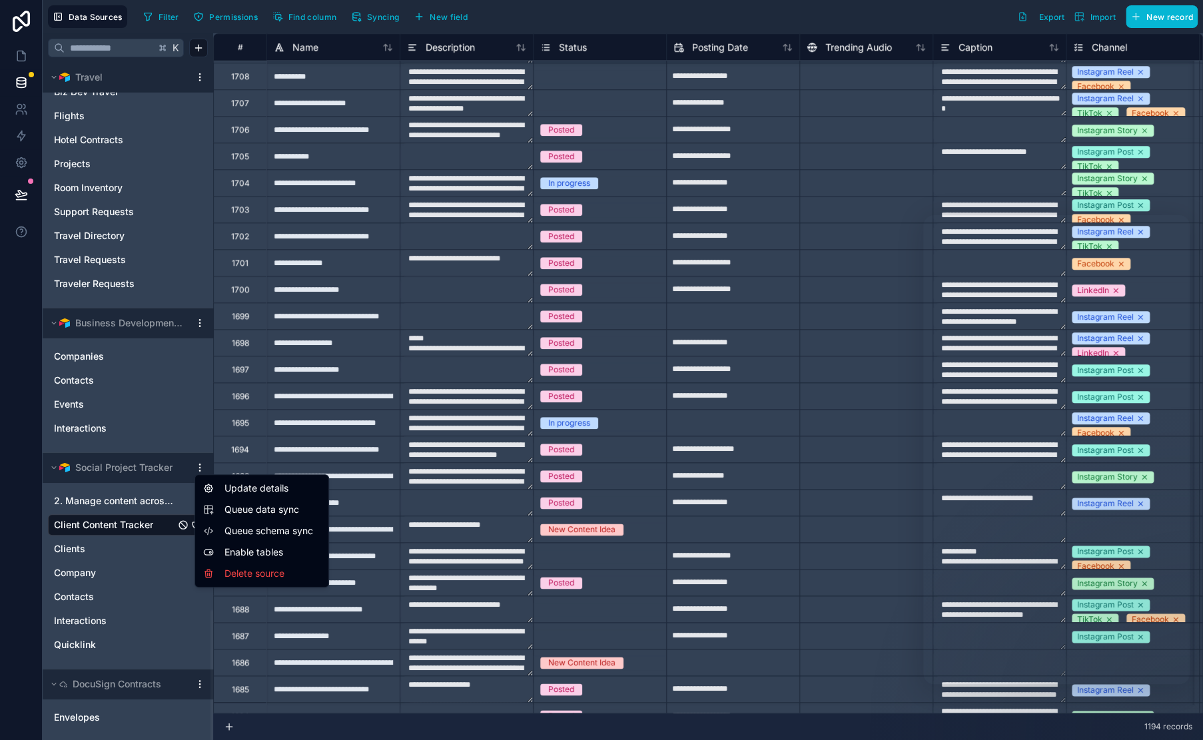
click at [275, 514] on span "Queue data sync" at bounding box center [272, 509] width 96 height 13
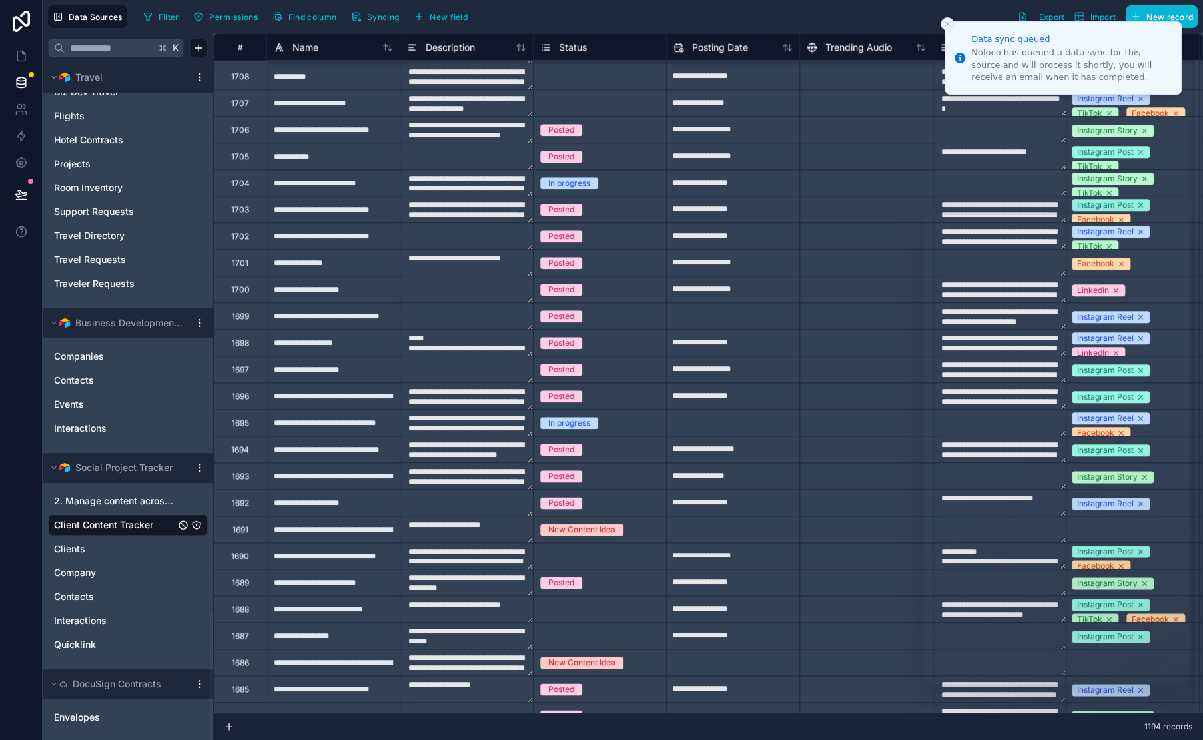
click at [947, 25] on icon "Close toast" at bounding box center [947, 24] width 8 height 8
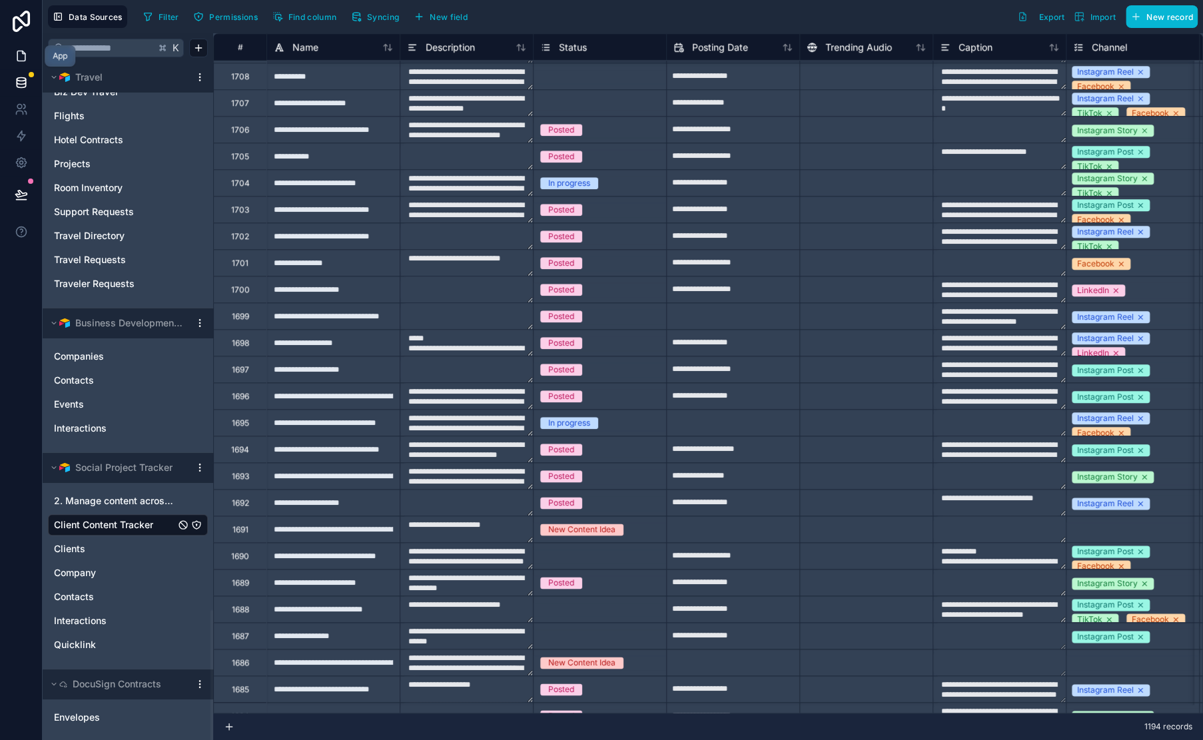
click at [17, 62] on icon at bounding box center [21, 55] width 13 height 13
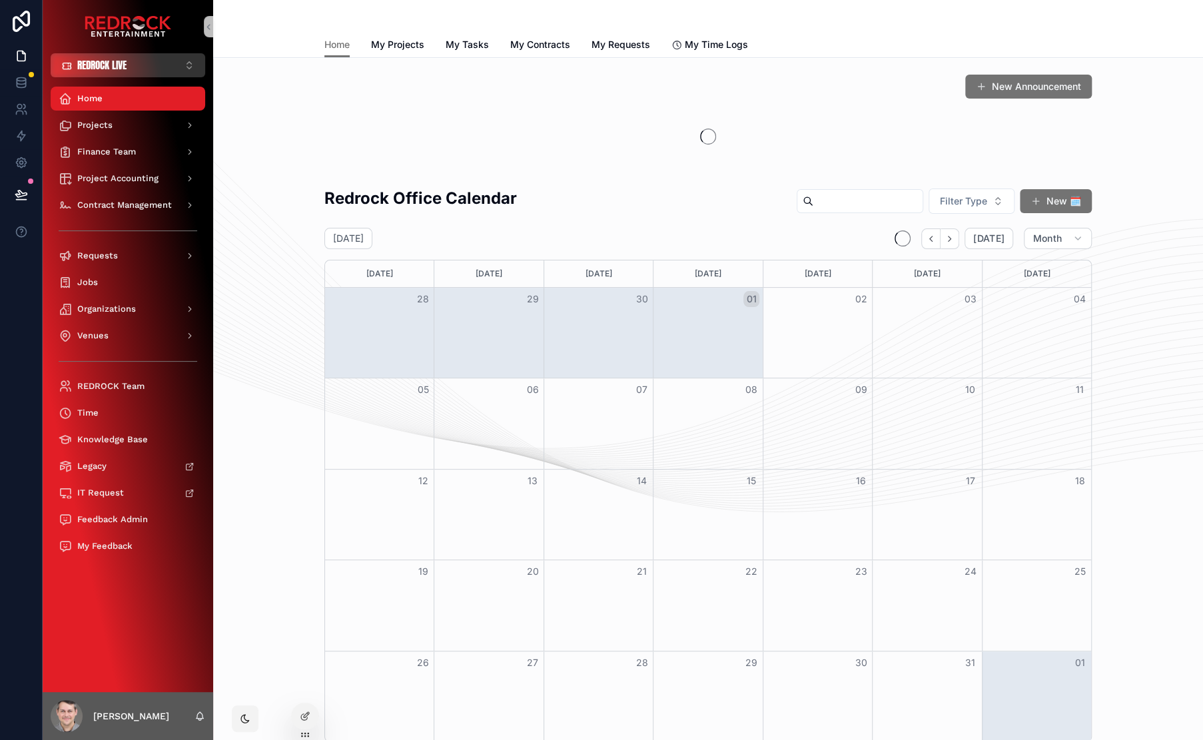
click at [129, 62] on button "REDROCK LIVE ⌥ 1" at bounding box center [128, 65] width 155 height 24
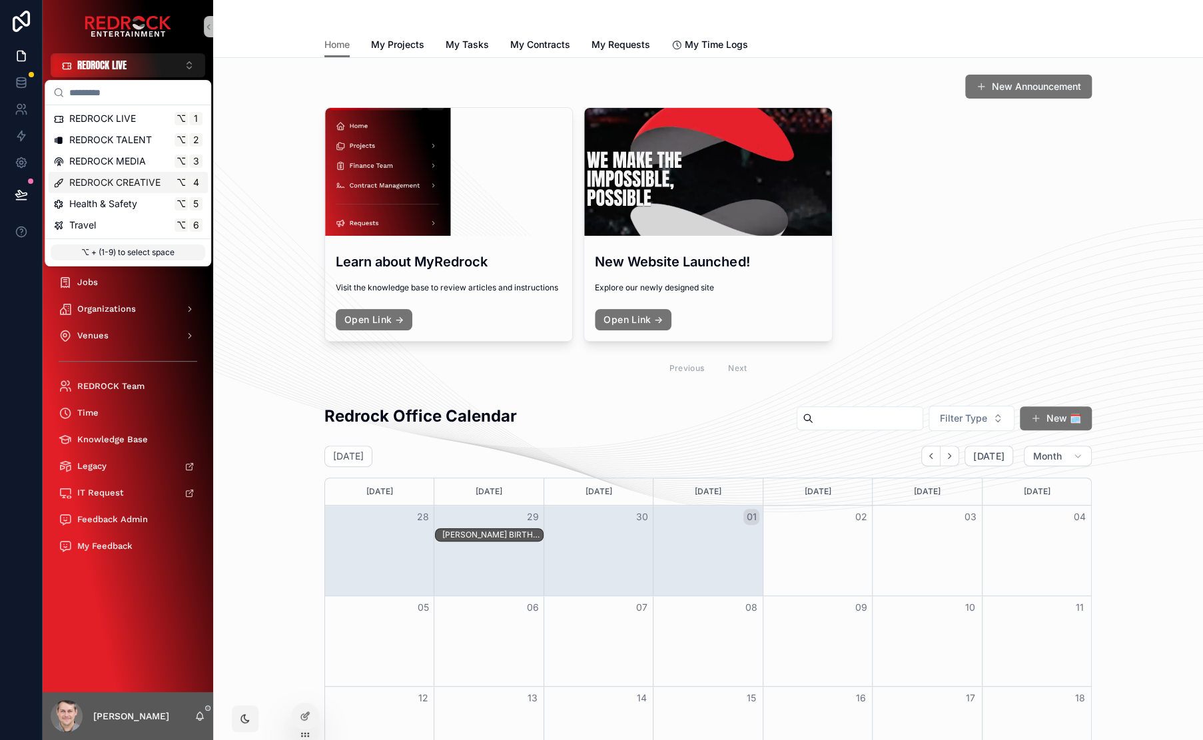
click at [132, 185] on span "REDROCK CREATIVE" at bounding box center [114, 182] width 91 height 13
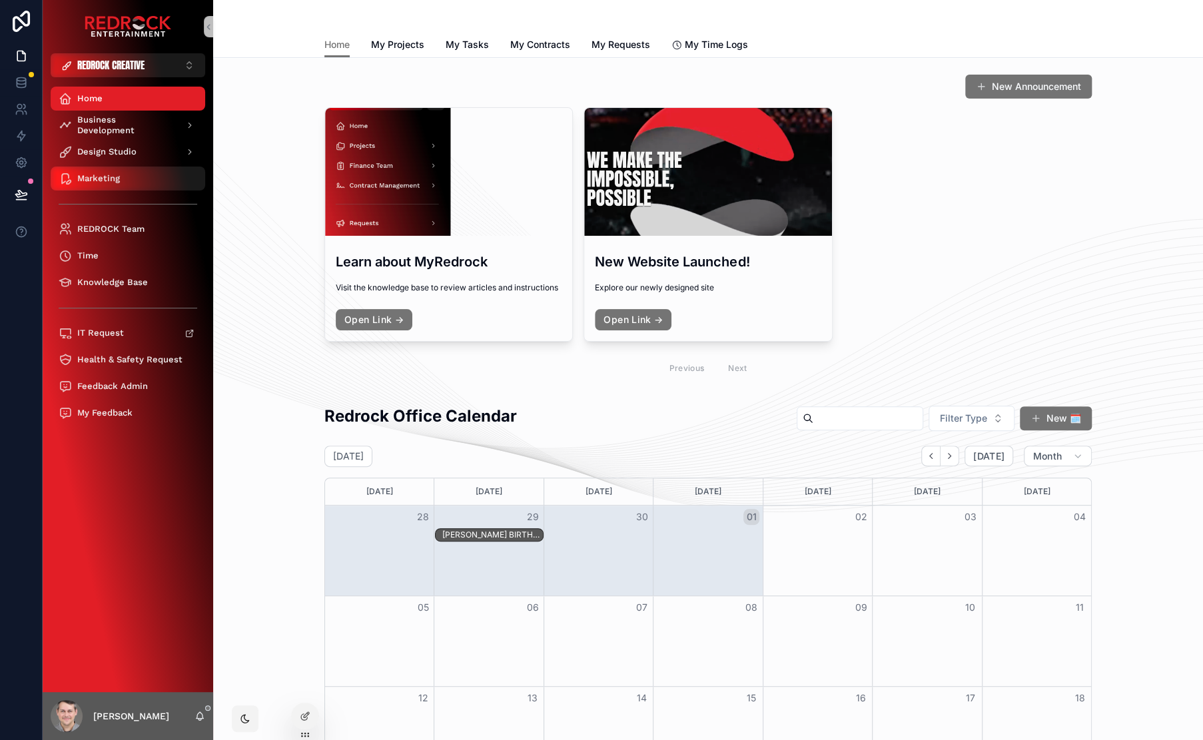
click at [107, 174] on span "Marketing" at bounding box center [98, 178] width 43 height 11
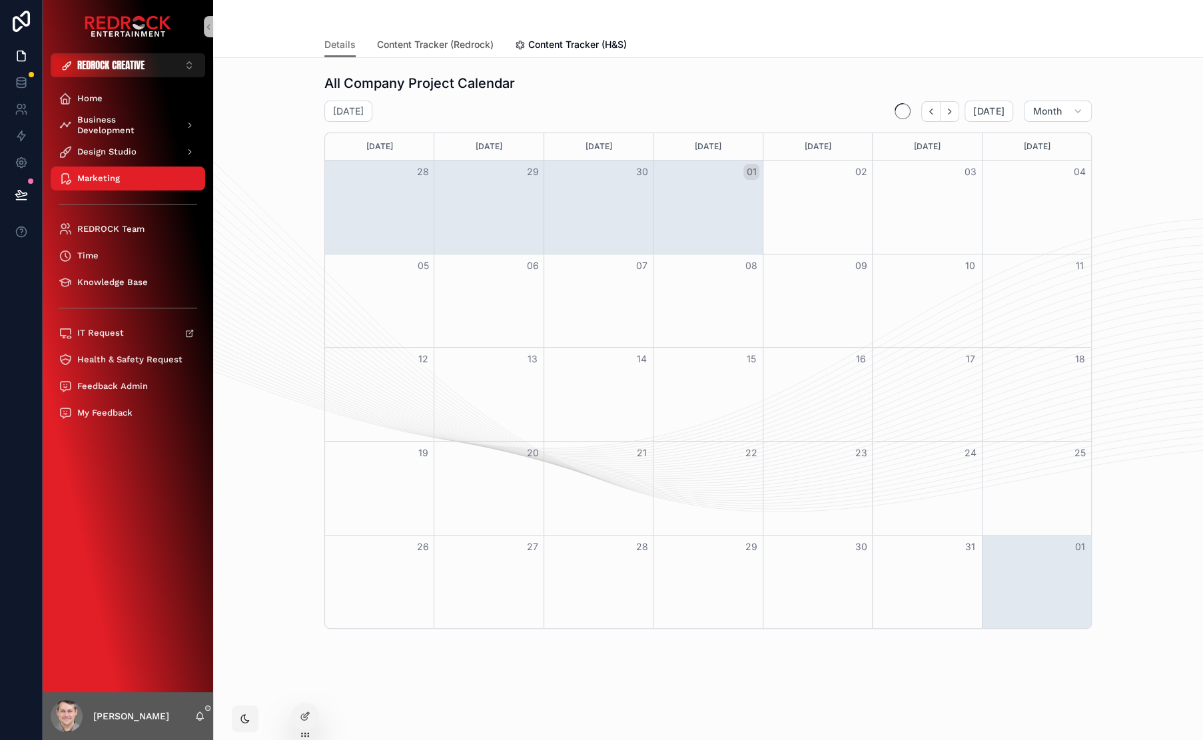
click at [423, 51] on span "Content Tracker (Redrock)" at bounding box center [435, 44] width 117 height 13
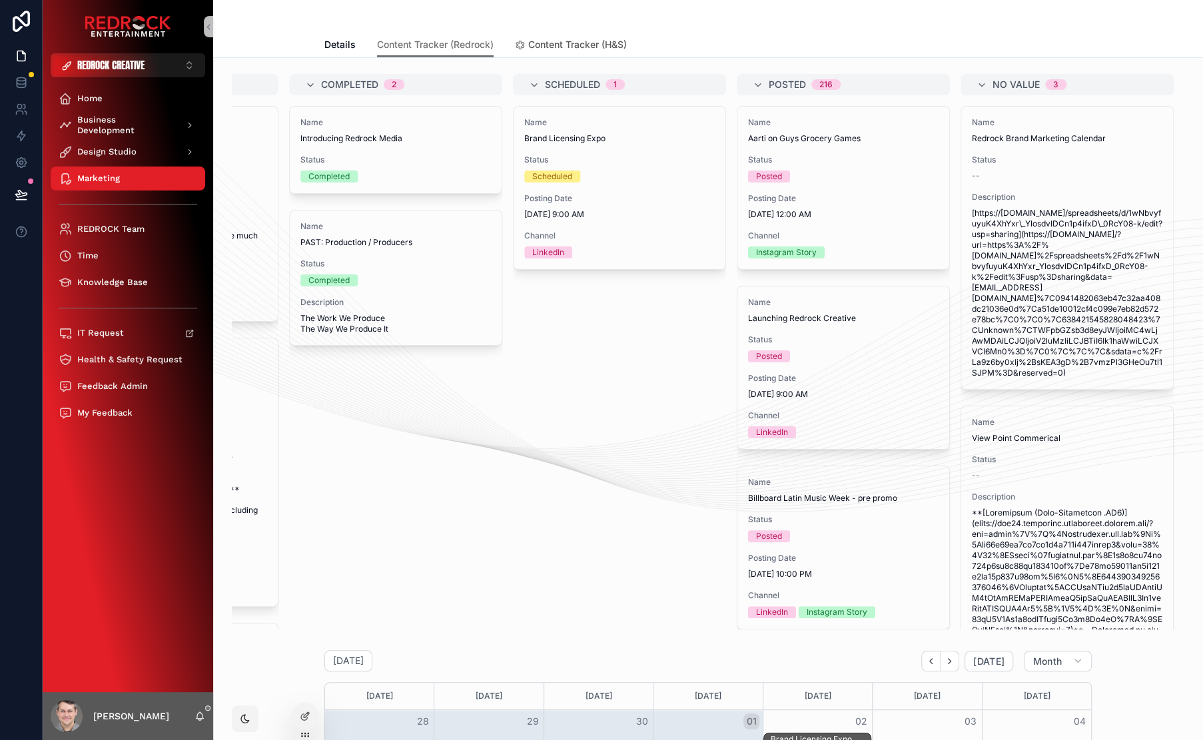
click at [549, 39] on span "Content Tracker (H&S)" at bounding box center [577, 44] width 99 height 13
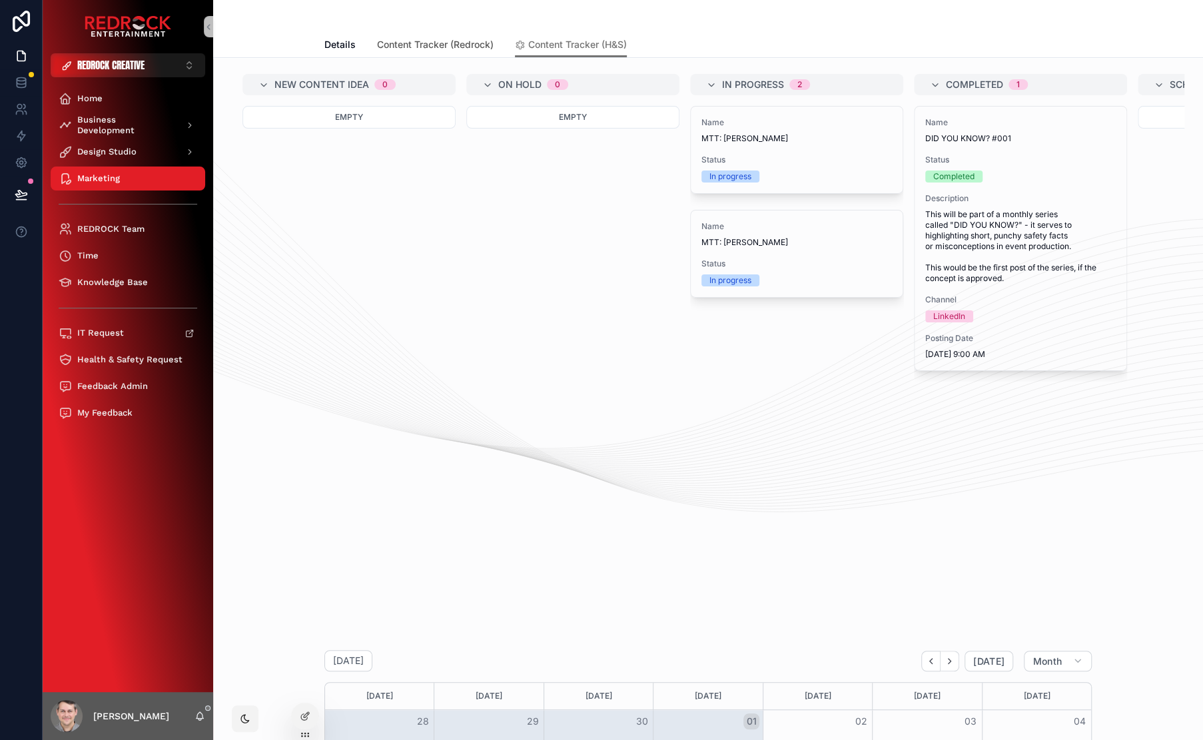
click at [430, 44] on span "Content Tracker (Redrock)" at bounding box center [435, 44] width 117 height 13
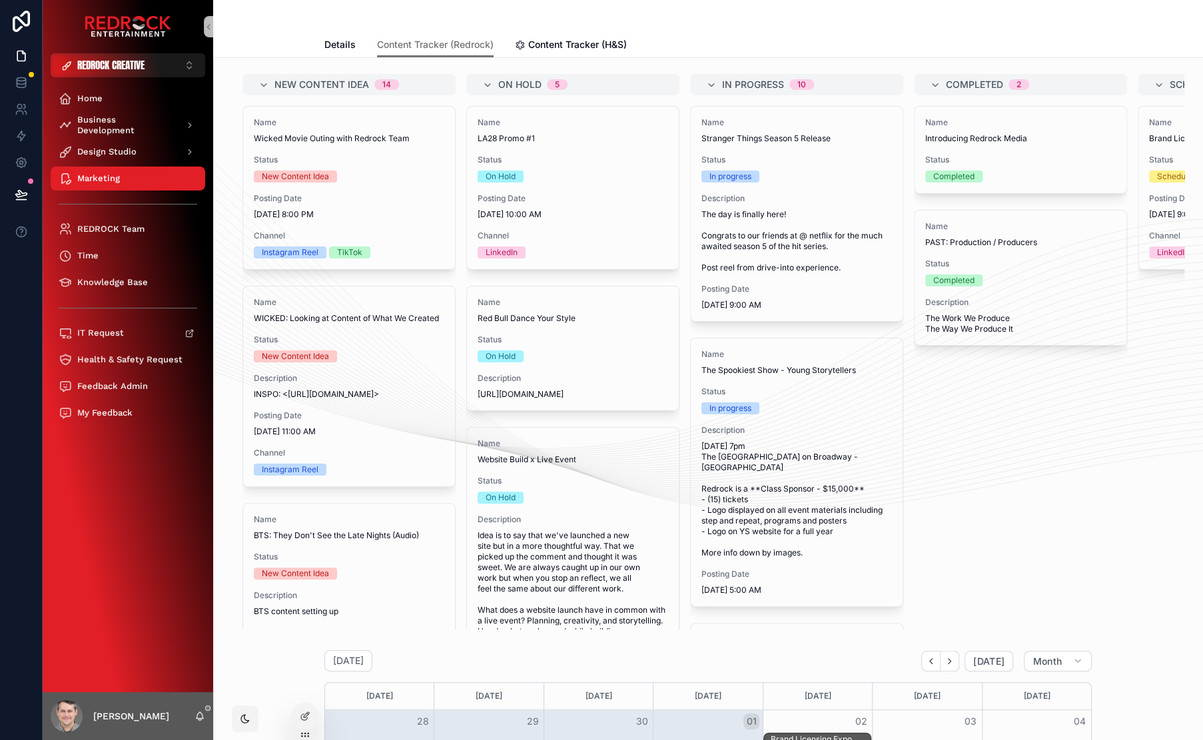
drag, startPoint x: 343, startPoint y: 18, endPoint x: 308, endPoint y: 19, distance: 35.3
click at [107, 64] on span "REDROCK CREATIVE" at bounding box center [110, 65] width 67 height 13
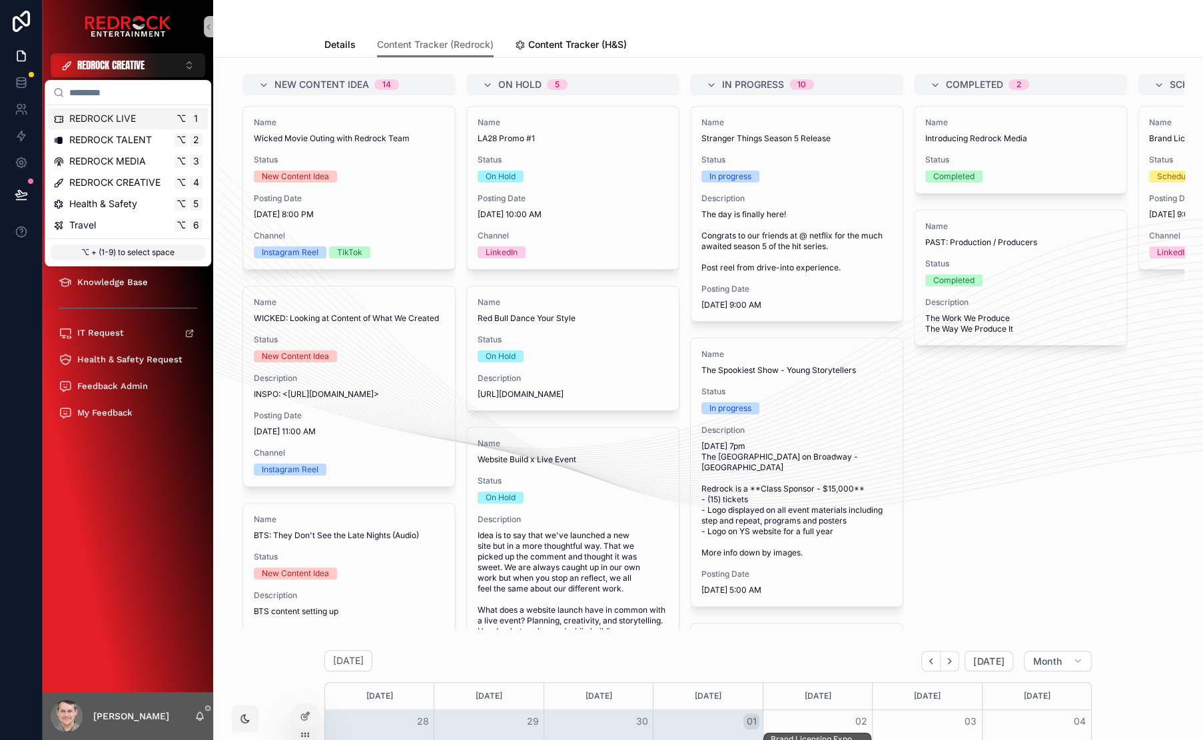
click at [134, 121] on span "REDROCK LIVE" at bounding box center [102, 118] width 67 height 13
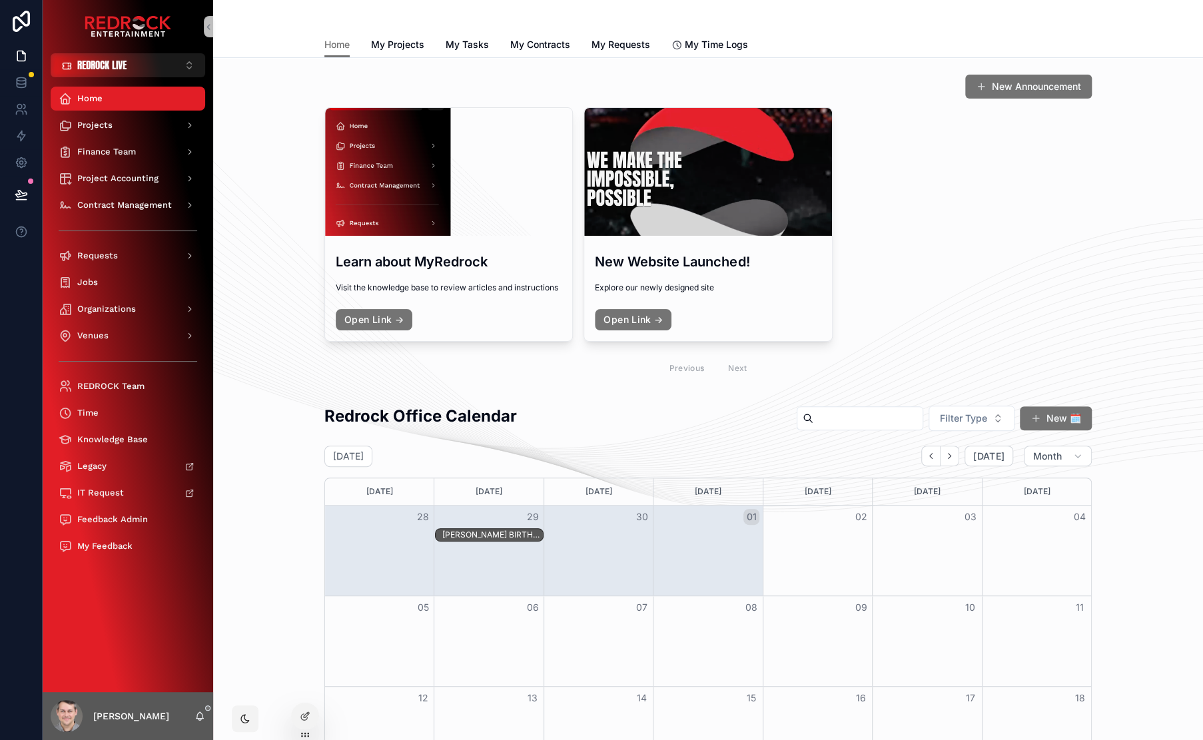
drag, startPoint x: 286, startPoint y: 327, endPoint x: 263, endPoint y: 294, distance: 39.7
drag, startPoint x: 263, startPoint y: 294, endPoint x: 252, endPoint y: 274, distance: 23.6
click at [252, 274] on div "New Announcement Learn about MyRedrock Visit the knowledge base to review artic…" at bounding box center [708, 229] width 969 height 320
